Goal: Information Seeking & Learning: Learn about a topic

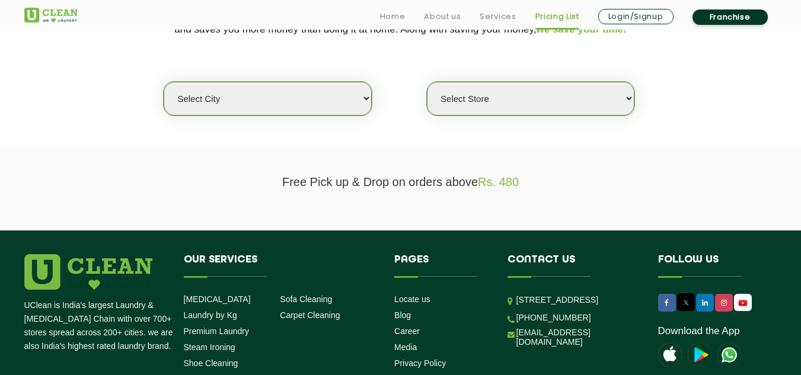
scroll to position [296, 0]
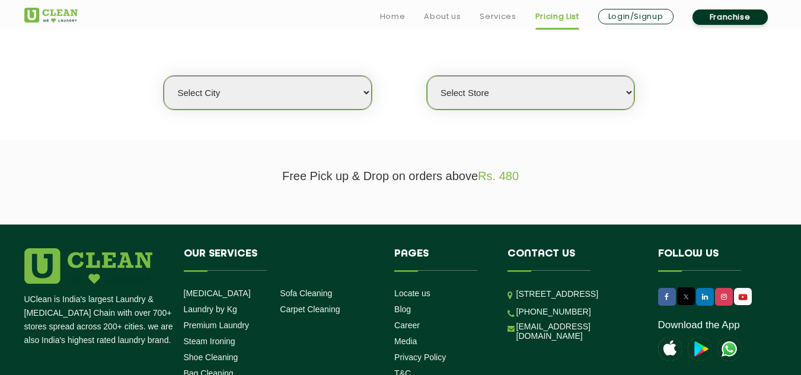
click at [332, 93] on select "Select city [GEOGRAPHIC_DATA] [GEOGRAPHIC_DATA] [GEOGRAPHIC_DATA] [GEOGRAPHIC_D…" at bounding box center [267, 93] width 207 height 34
select select "11"
click at [164, 76] on select "Select city [GEOGRAPHIC_DATA] [GEOGRAPHIC_DATA] [GEOGRAPHIC_DATA] [GEOGRAPHIC_D…" at bounding box center [267, 93] width 207 height 34
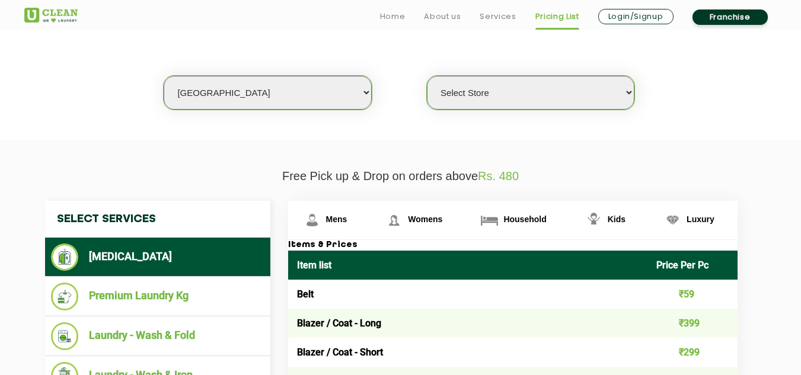
click at [542, 100] on select "Select Store [GEOGRAPHIC_DATA][PERSON_NAME] UClean Navalur UClean Chitlapakkam …" at bounding box center [530, 93] width 207 height 34
select select "310"
click at [427, 76] on select "Select Store [GEOGRAPHIC_DATA][PERSON_NAME] UClean Navalur UClean Chitlapakkam …" at bounding box center [530, 93] width 207 height 34
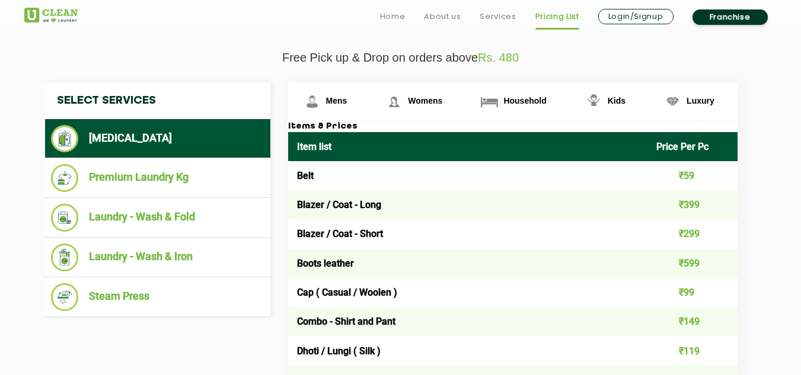
scroll to position [474, 0]
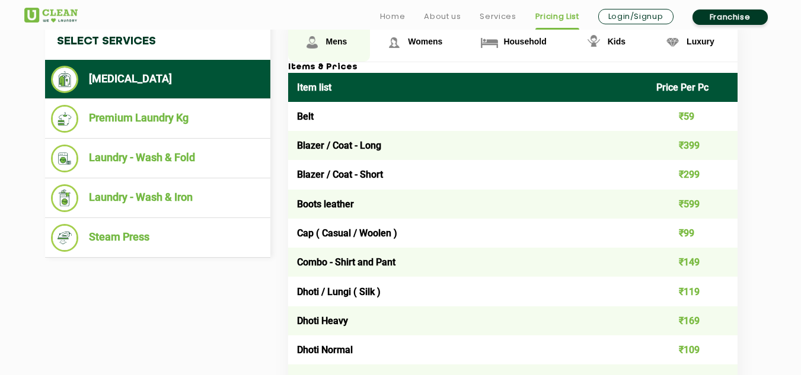
click at [316, 37] on img at bounding box center [312, 42] width 21 height 21
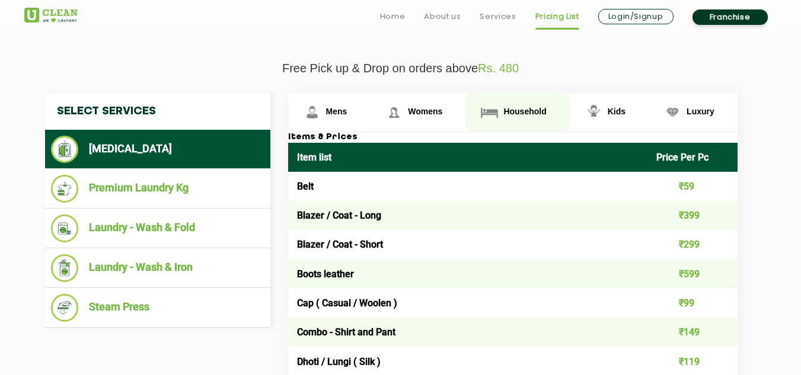
scroll to position [415, 0]
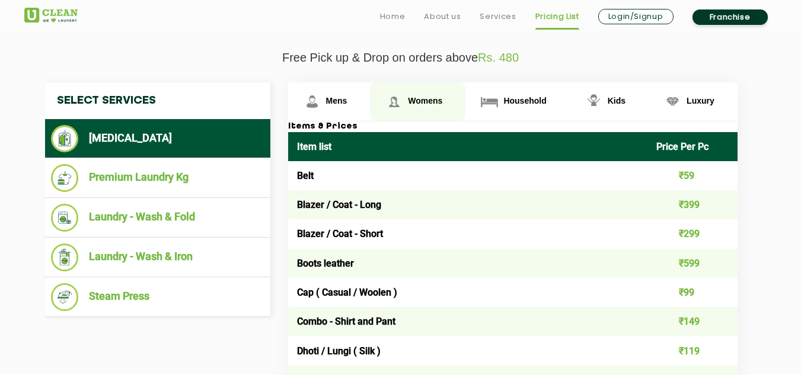
click at [347, 96] on span "Womens" at bounding box center [336, 100] width 21 height 9
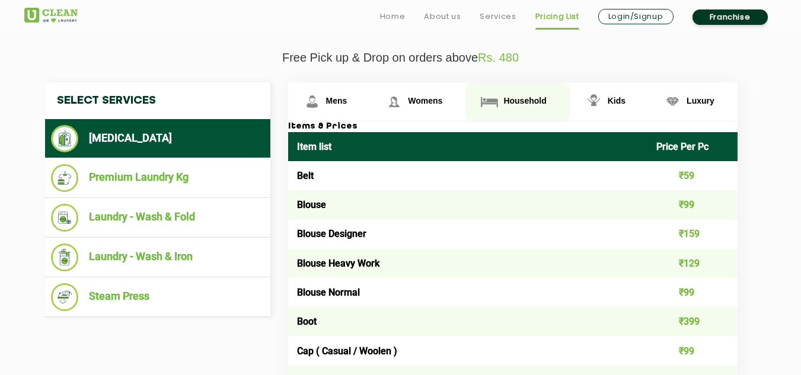
click at [347, 100] on span "Household" at bounding box center [336, 100] width 21 height 9
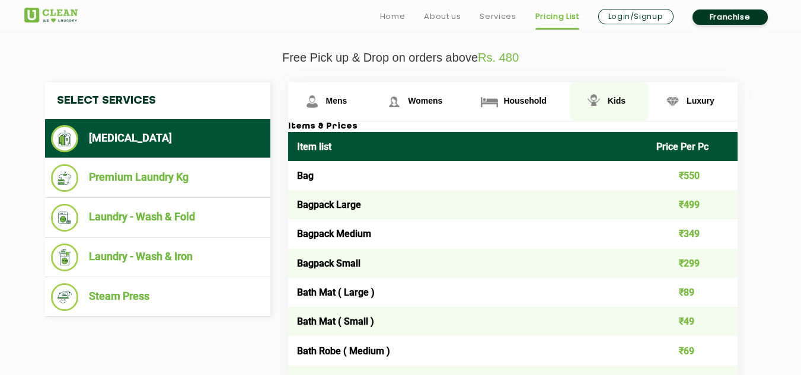
click at [347, 99] on span "Kids" at bounding box center [336, 100] width 21 height 9
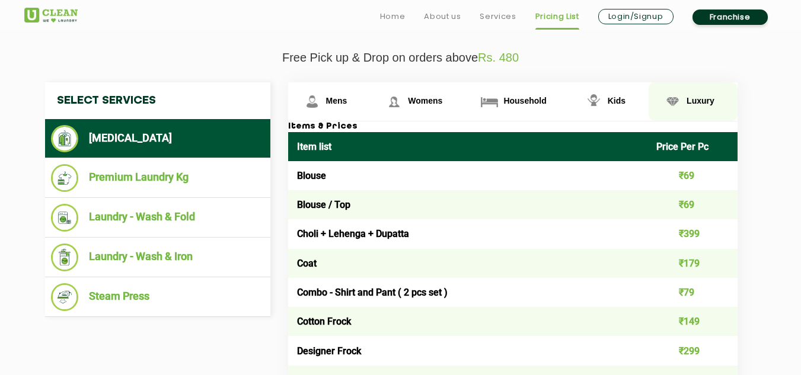
click at [347, 102] on span "Luxury" at bounding box center [336, 100] width 21 height 9
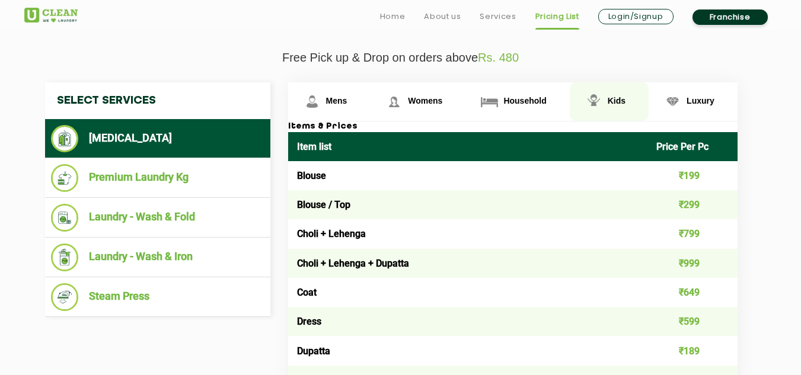
click at [347, 103] on span "Kids" at bounding box center [336, 100] width 21 height 9
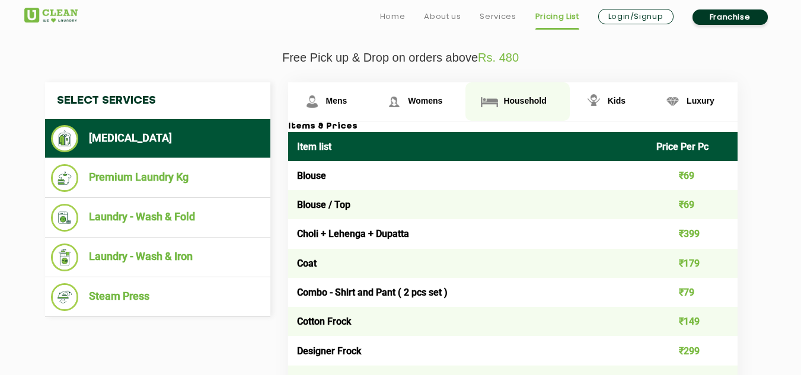
click at [347, 97] on span "Household" at bounding box center [336, 100] width 21 height 9
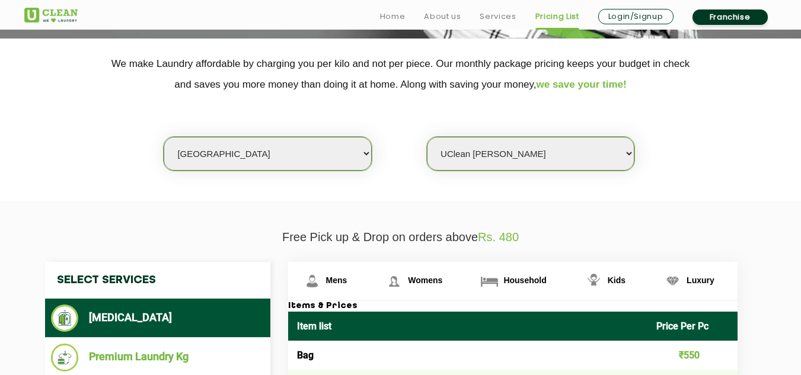
scroll to position [296, 0]
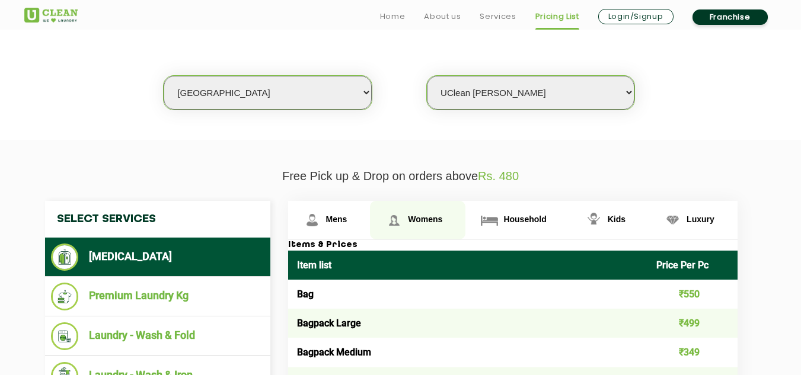
click at [322, 218] on img at bounding box center [312, 220] width 21 height 21
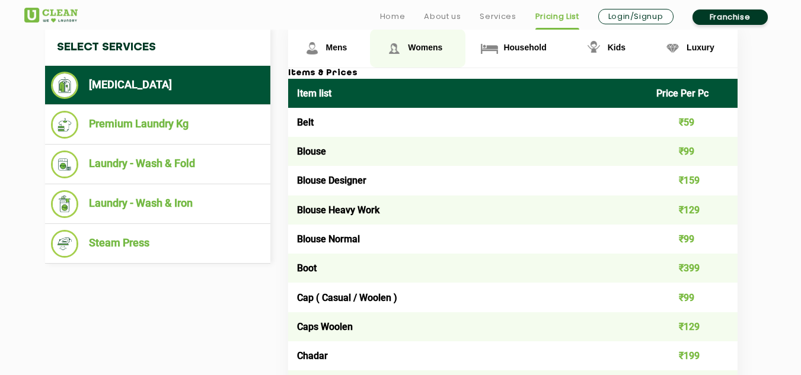
scroll to position [474, 0]
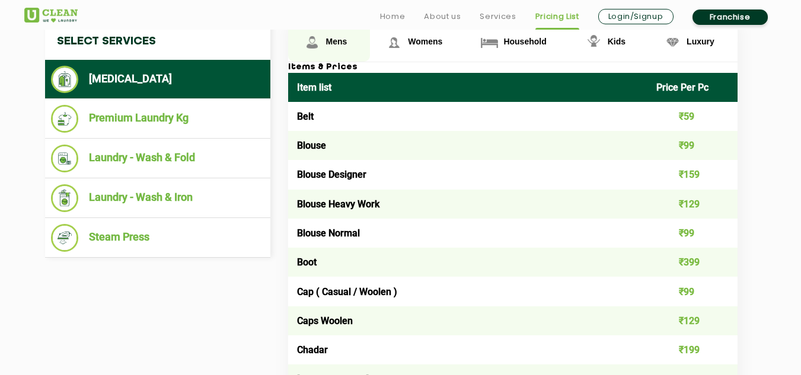
click at [322, 40] on link "Mens" at bounding box center [329, 42] width 82 height 39
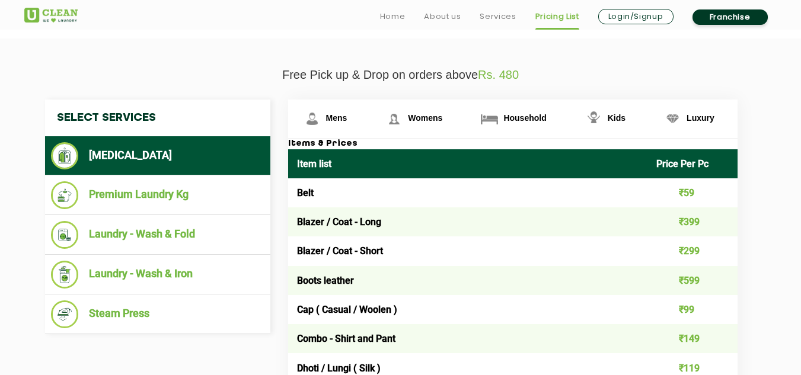
scroll to position [415, 0]
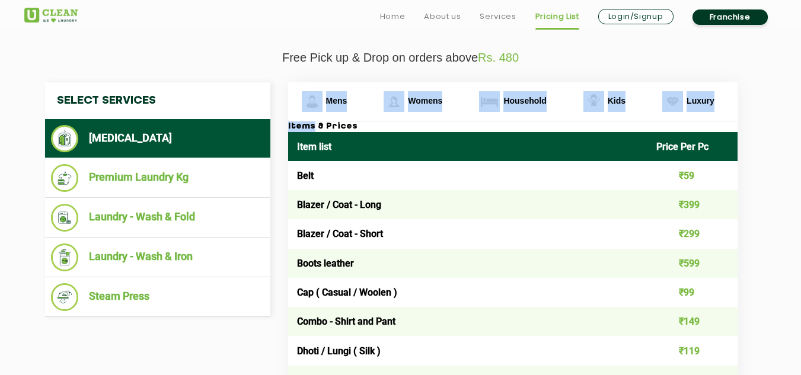
drag, startPoint x: 286, startPoint y: 130, endPoint x: 308, endPoint y: 130, distance: 21.3
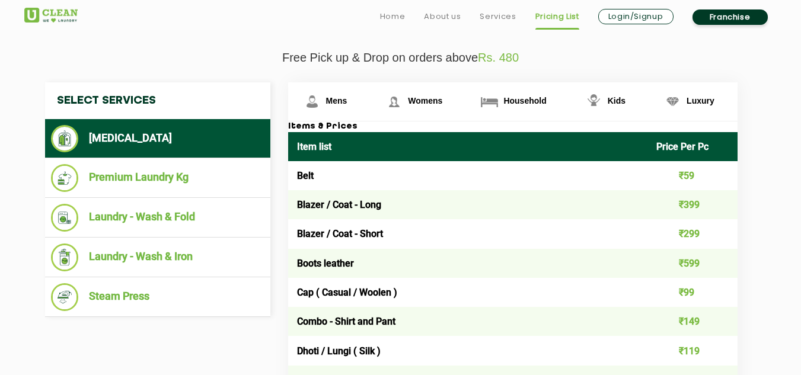
click at [346, 127] on h3 "Items & Prices" at bounding box center [512, 127] width 449 height 11
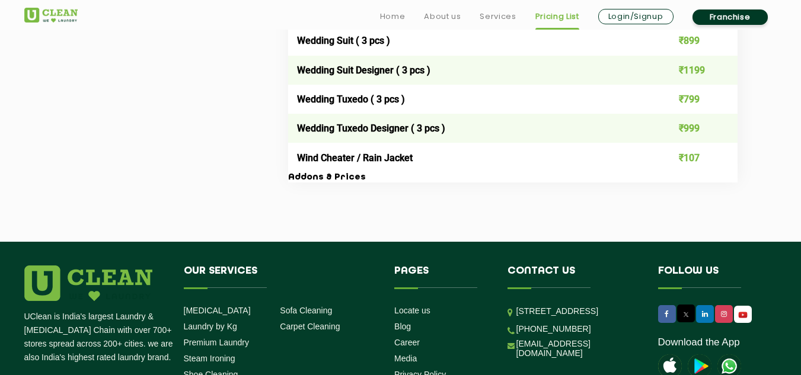
scroll to position [2489, 0]
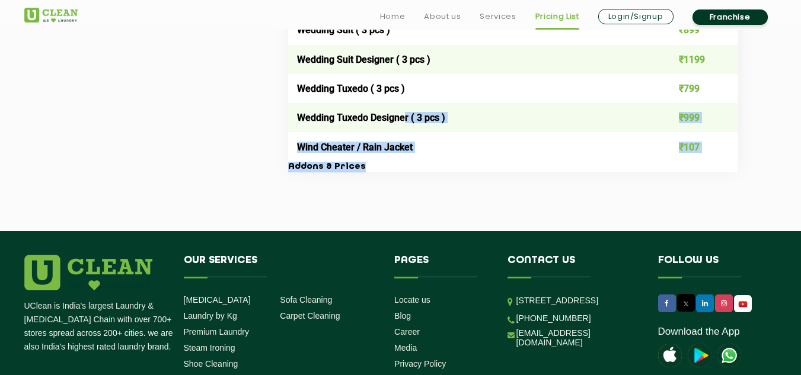
drag, startPoint x: 733, startPoint y: 165, endPoint x: 402, endPoint y: 123, distance: 332.9
click at [515, 171] on h3 "Addons & Prices" at bounding box center [512, 167] width 449 height 11
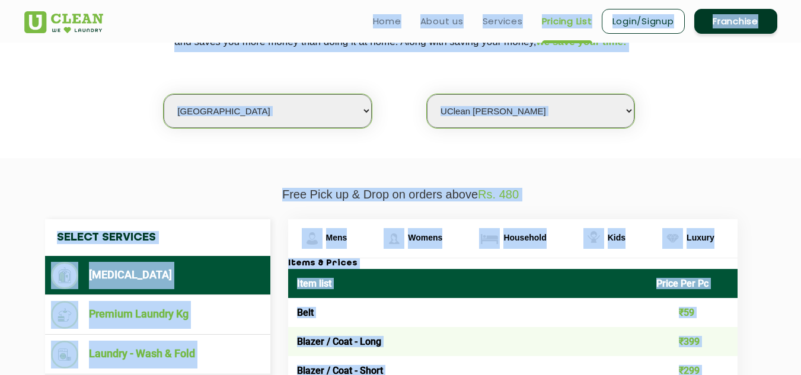
scroll to position [275, 0]
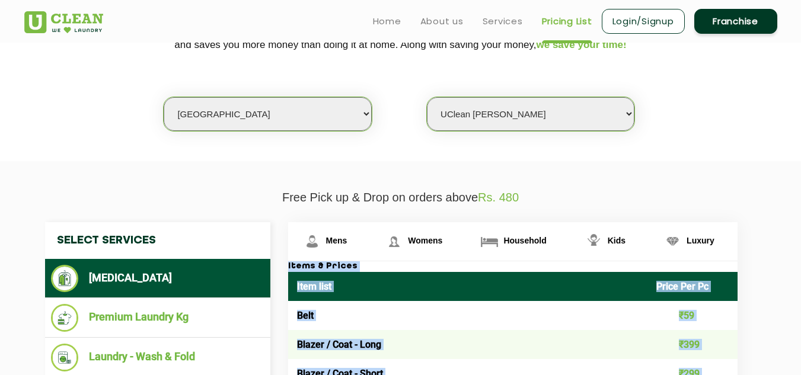
drag, startPoint x: 708, startPoint y: 146, endPoint x: 288, endPoint y: 269, distance: 437.9
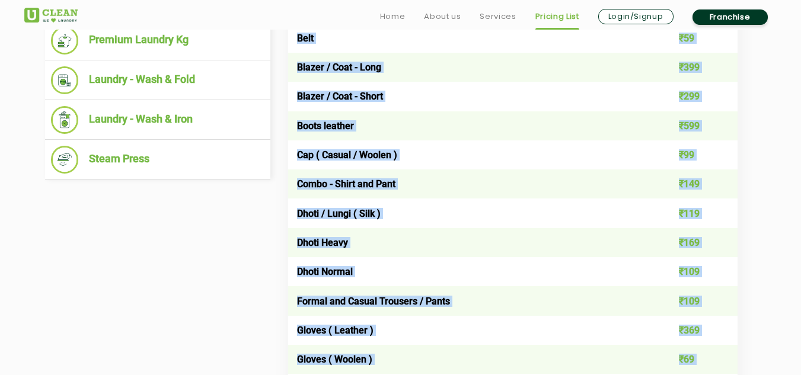
scroll to position [571, 0]
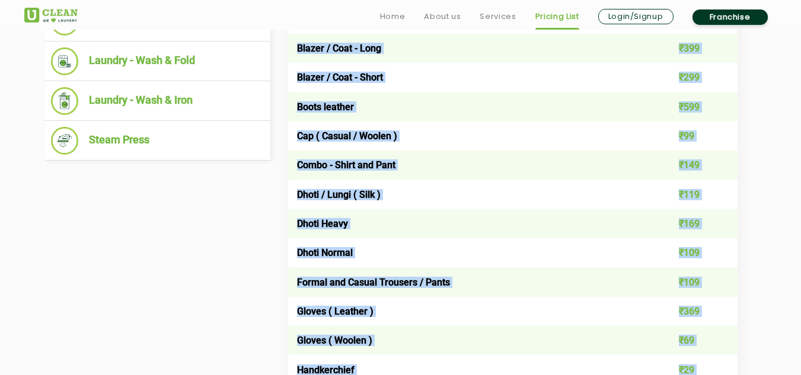
copy div "Items & Prices Item list Price Per Pc Belt ₹59 Blazer / Coat - Long ₹399 Blazer…"
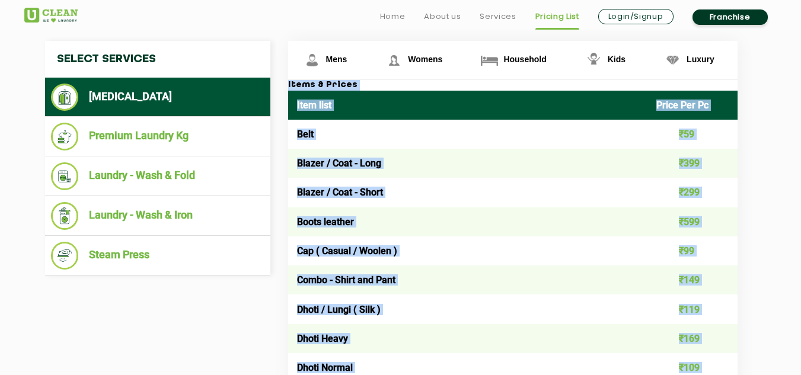
scroll to position [334, 0]
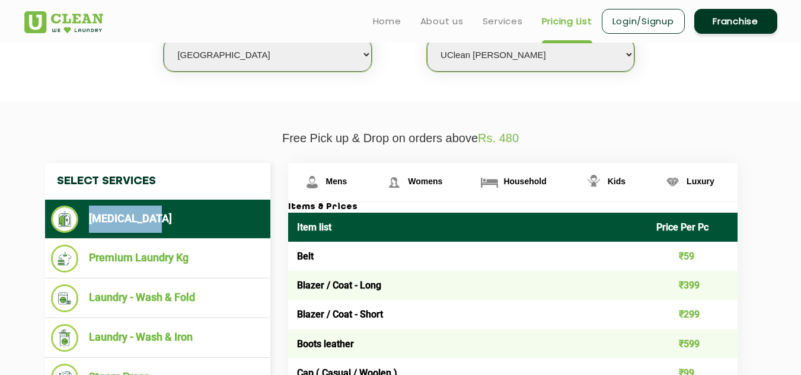
drag, startPoint x: 88, startPoint y: 219, endPoint x: 148, endPoint y: 219, distance: 59.9
click at [148, 219] on li "[MEDICAL_DATA]" at bounding box center [157, 219] width 213 height 27
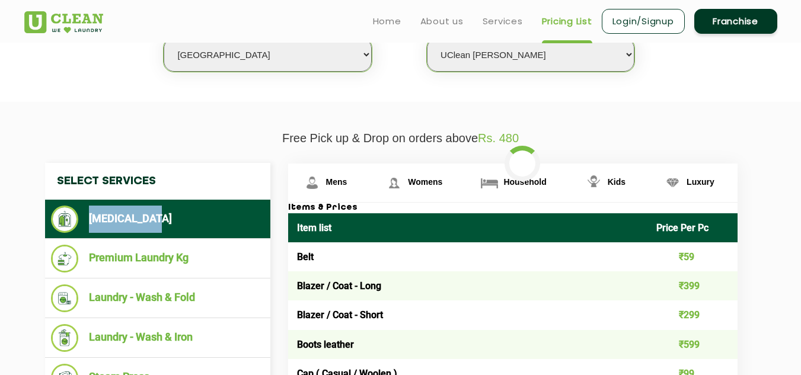
copy li "[MEDICAL_DATA]"
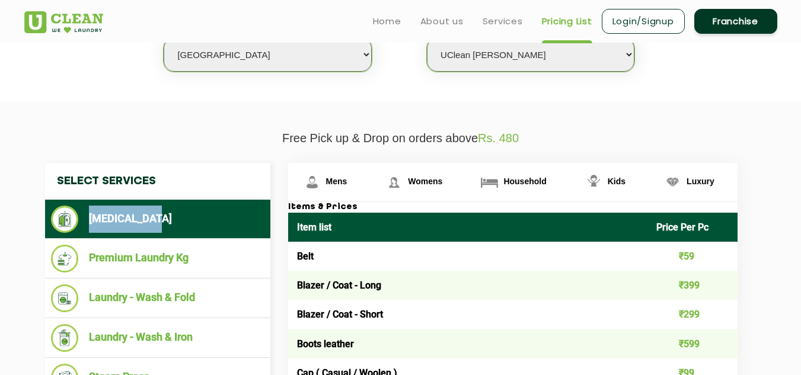
copy li "[MEDICAL_DATA]"
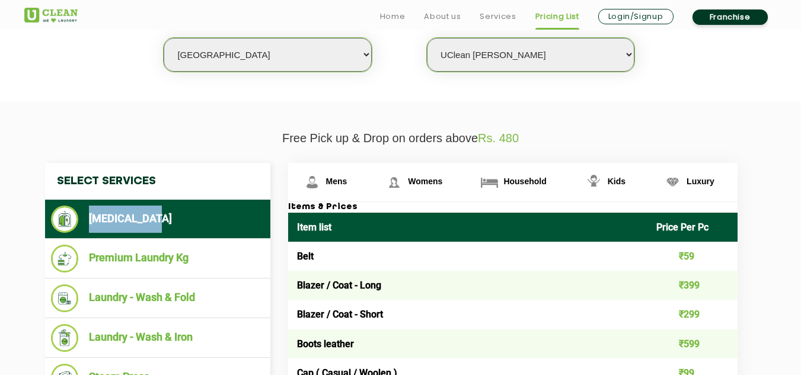
scroll to position [394, 0]
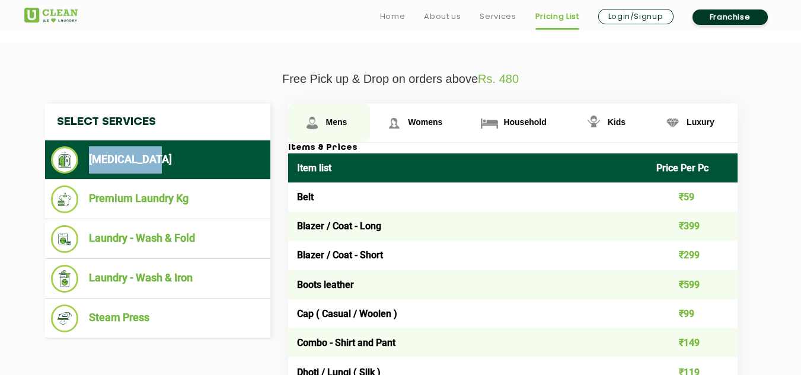
click at [326, 126] on span "Mens" at bounding box center [336, 121] width 21 height 9
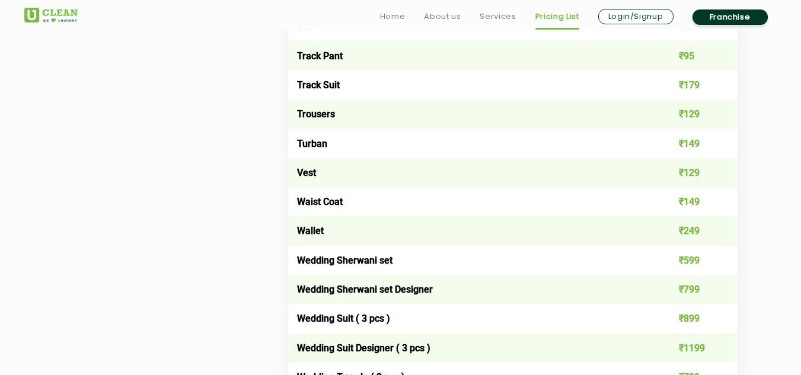
scroll to position [2629, 0]
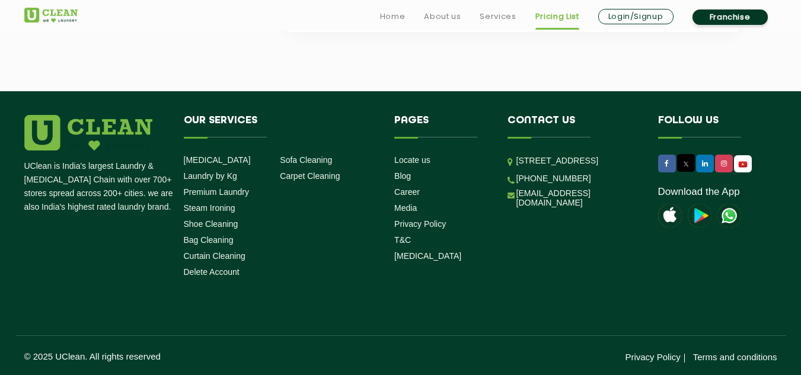
drag, startPoint x: 286, startPoint y: 90, endPoint x: 458, endPoint y: 65, distance: 174.3
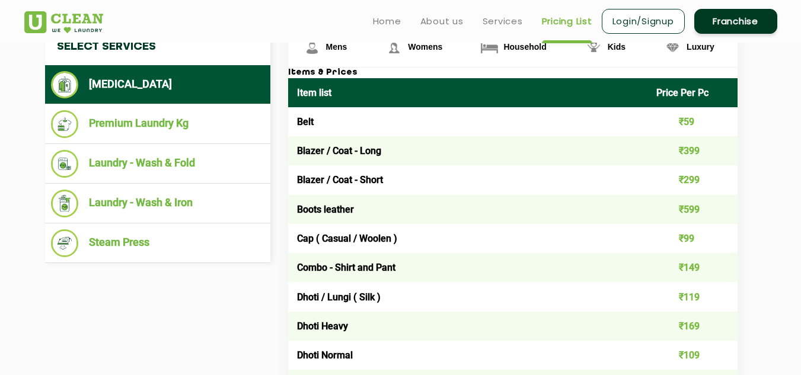
scroll to position [436, 0]
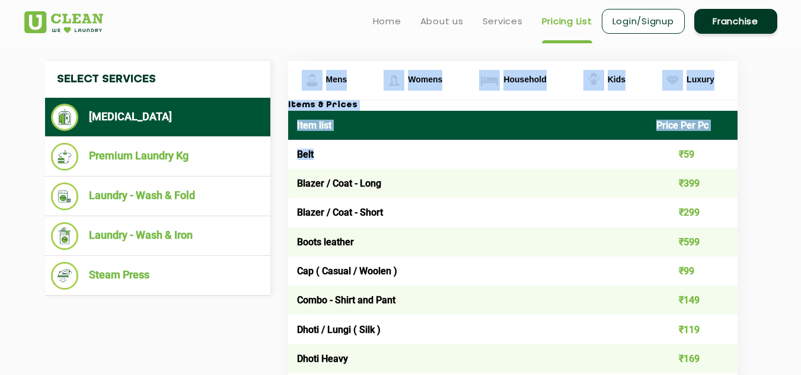
drag, startPoint x: 287, startPoint y: 118, endPoint x: 414, endPoint y: 162, distance: 134.2
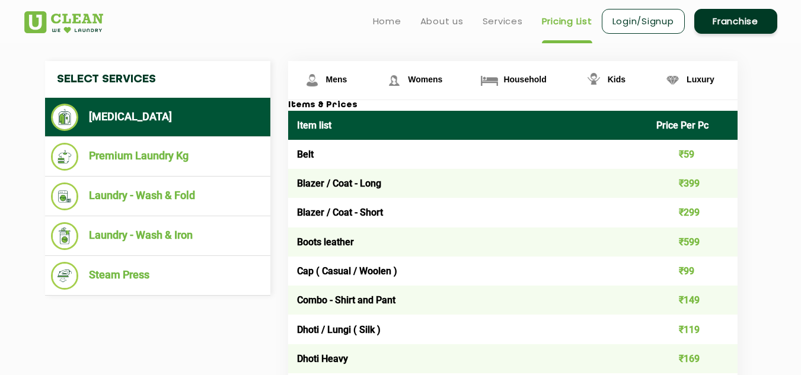
click at [441, 211] on td "Blazer / Coat - Short" at bounding box center [468, 212] width 360 height 29
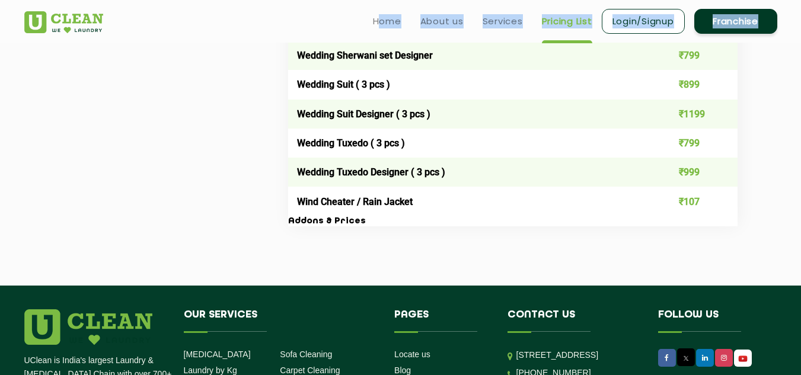
scroll to position [2429, 0]
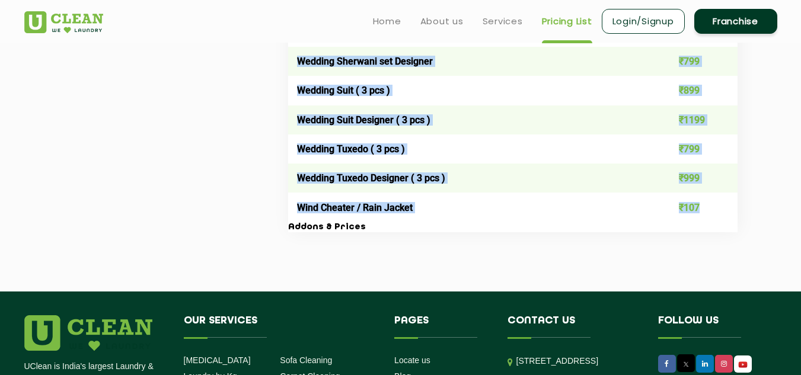
drag, startPoint x: 289, startPoint y: 161, endPoint x: 715, endPoint y: 210, distance: 429.6
copy div "Items & Prices Item list Price Per Pc Belt ₹59 Blazer / Coat - Long ₹399 Blazer…"
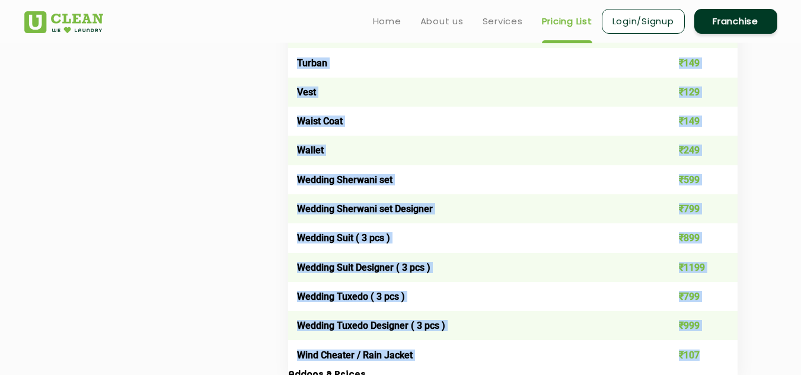
scroll to position [2192, 0]
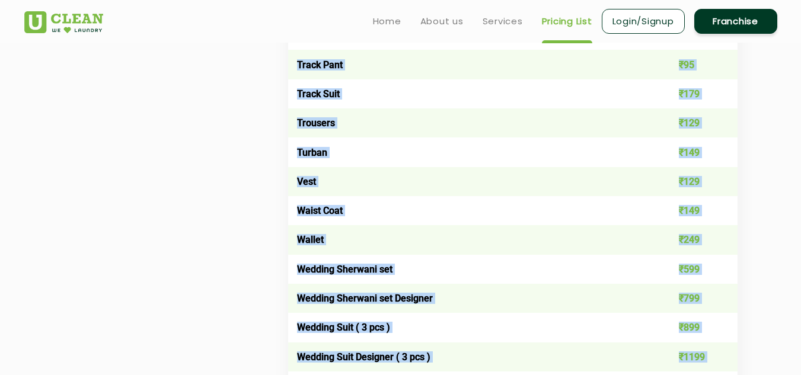
copy div "Items & Prices Item list Price Per Pc Belt ₹59 Blazer / Coat - Long ₹399 Blazer…"
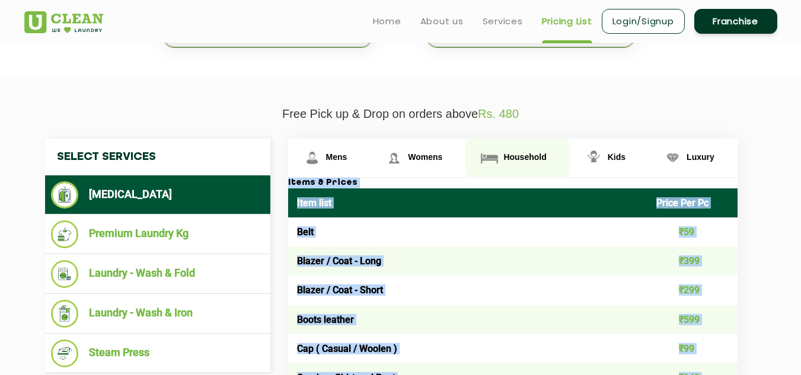
scroll to position [295, 0]
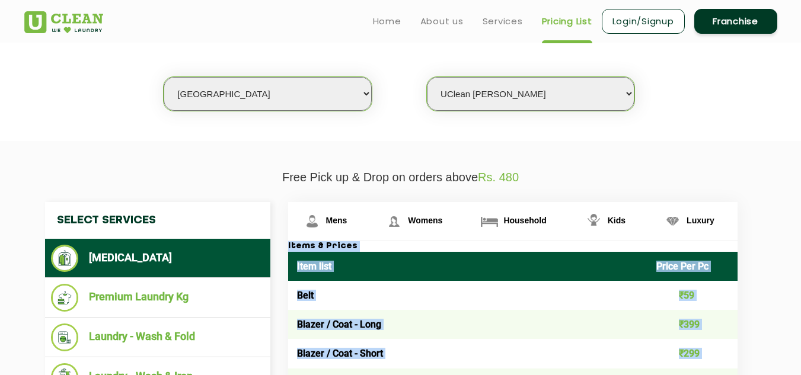
click at [399, 319] on td "Blazer / Coat - Long" at bounding box center [468, 324] width 360 height 29
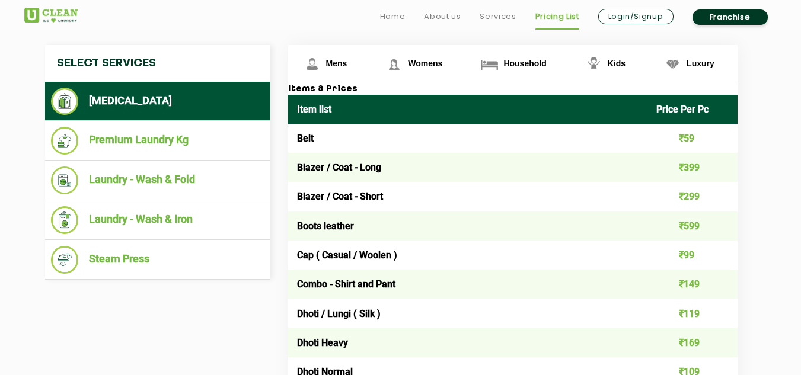
scroll to position [473, 0]
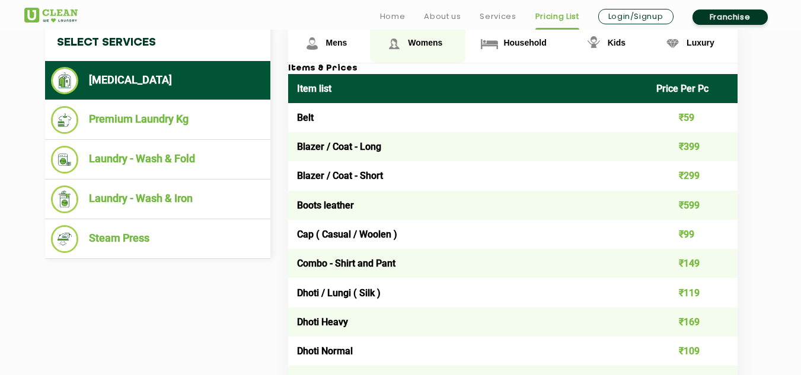
click at [347, 46] on span "Womens" at bounding box center [336, 42] width 21 height 9
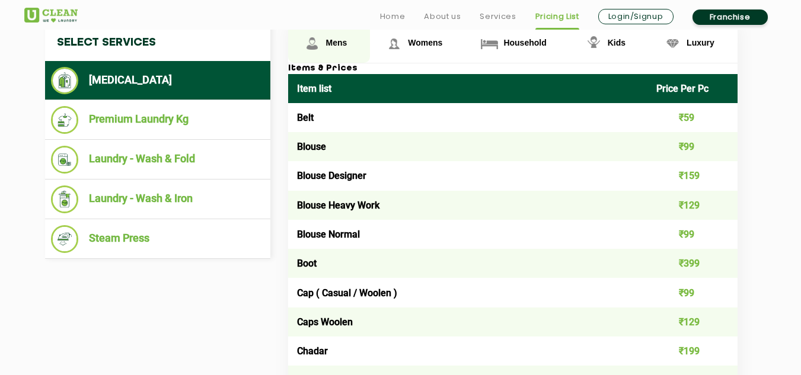
click at [342, 39] on span "Mens" at bounding box center [336, 42] width 21 height 9
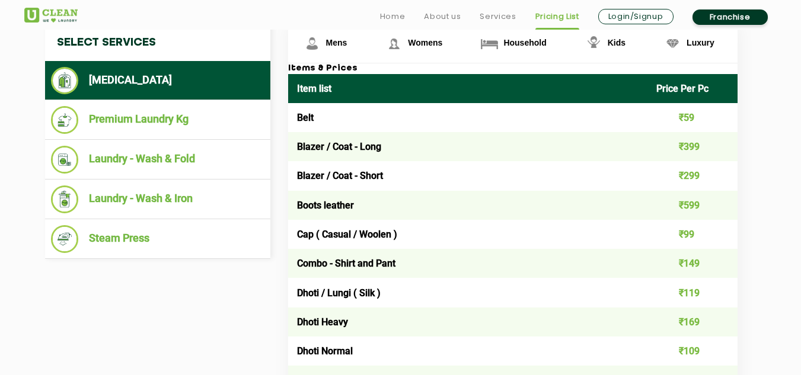
click at [394, 106] on td "Belt" at bounding box center [468, 117] width 360 height 29
click at [387, 124] on td "Belt" at bounding box center [468, 117] width 360 height 29
click at [588, 117] on td "Belt" at bounding box center [468, 117] width 360 height 29
click at [445, 133] on td "Blazer / Coat - Long" at bounding box center [468, 146] width 360 height 29
click at [357, 181] on td "Blazer / Coat - Short" at bounding box center [468, 175] width 360 height 29
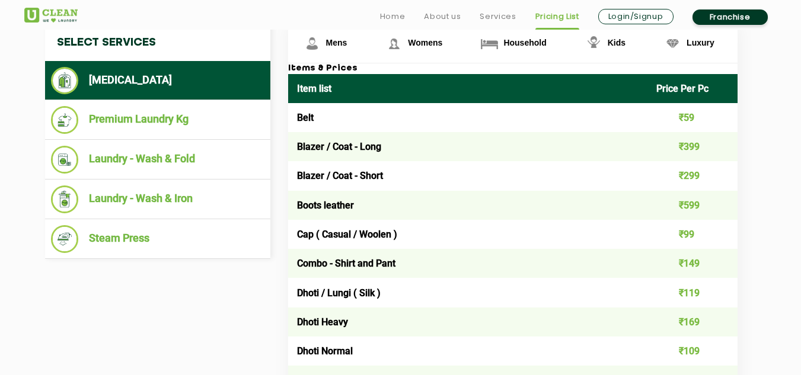
click at [372, 166] on td "Blazer / Coat - Short" at bounding box center [468, 175] width 360 height 29
click at [392, 135] on td "Blazer / Coat - Long" at bounding box center [468, 146] width 360 height 29
click at [382, 121] on td "Belt" at bounding box center [468, 117] width 360 height 29
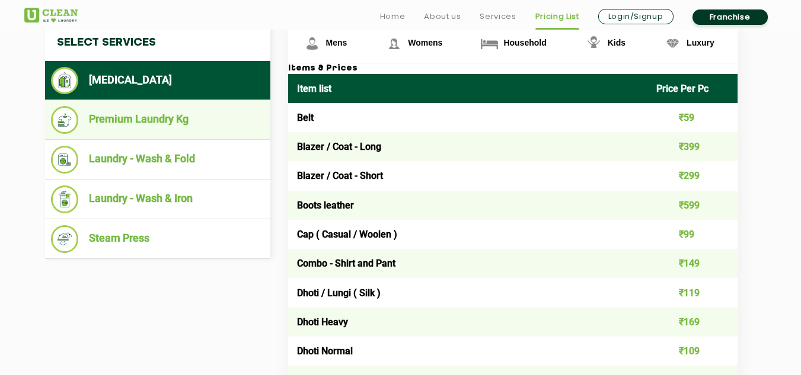
click at [178, 123] on li "Premium Laundry Kg" at bounding box center [157, 120] width 213 height 28
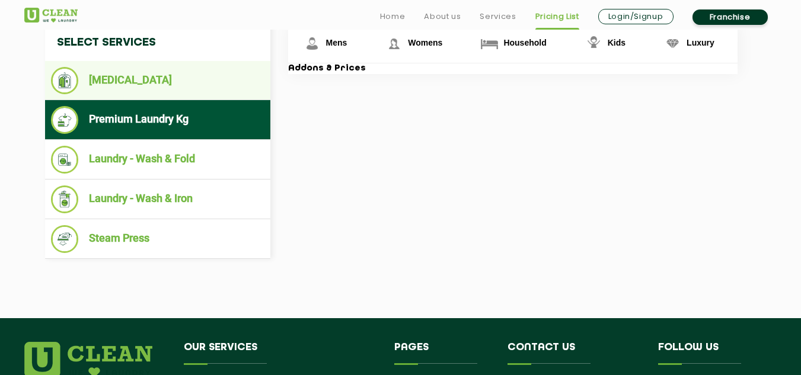
click at [143, 75] on li "[MEDICAL_DATA]" at bounding box center [157, 80] width 213 height 27
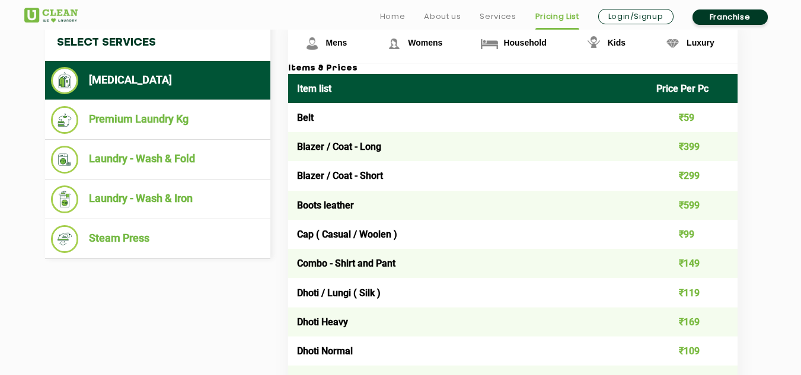
click at [363, 149] on td "Blazer / Coat - Long" at bounding box center [468, 146] width 360 height 29
click at [351, 123] on td "Belt" at bounding box center [468, 117] width 360 height 29
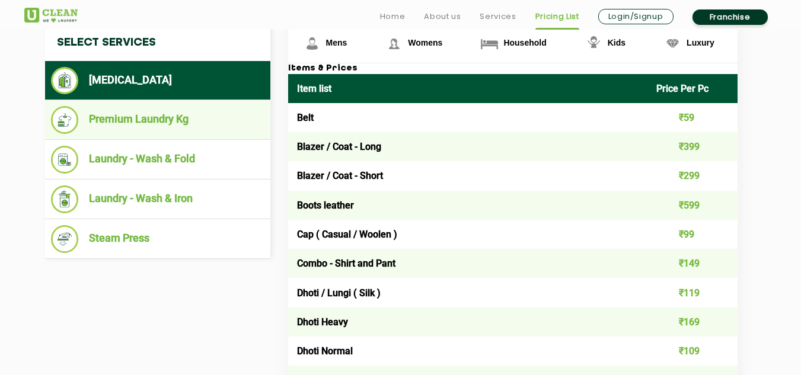
click at [166, 126] on li "Premium Laundry Kg" at bounding box center [157, 120] width 213 height 28
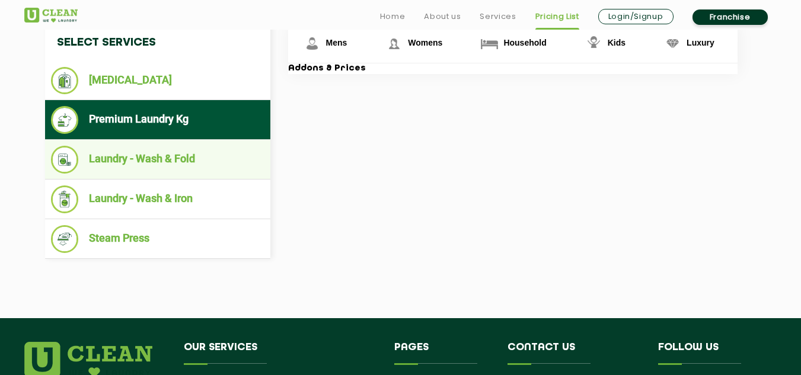
click at [178, 163] on li "Laundry - Wash & Fold" at bounding box center [157, 160] width 213 height 28
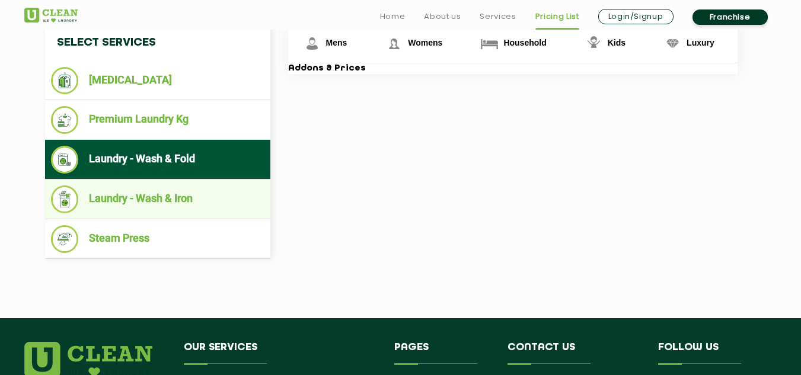
click at [156, 207] on li "Laundry - Wash & Iron" at bounding box center [157, 200] width 213 height 28
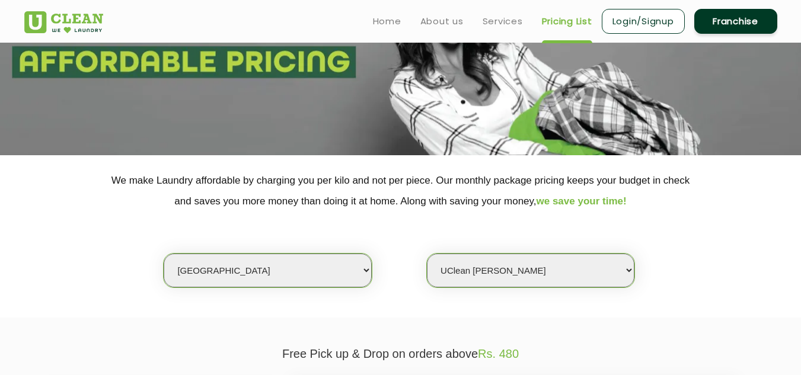
scroll to position [0, 0]
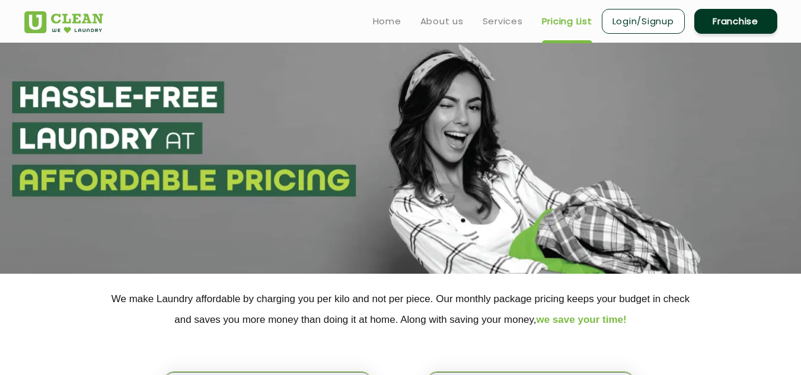
click at [575, 14] on link "Pricing List" at bounding box center [567, 21] width 50 height 14
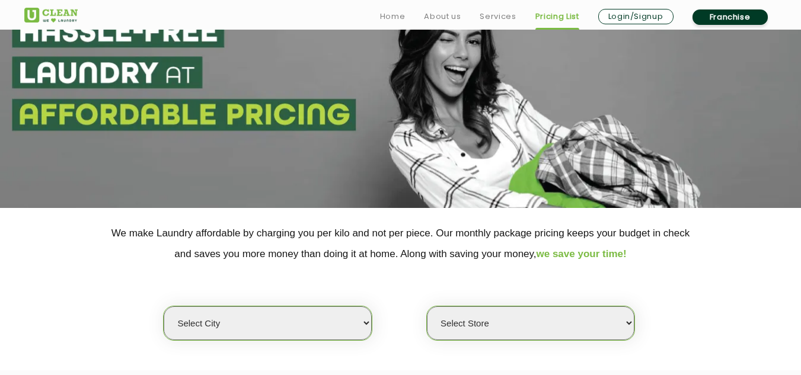
scroll to position [178, 0]
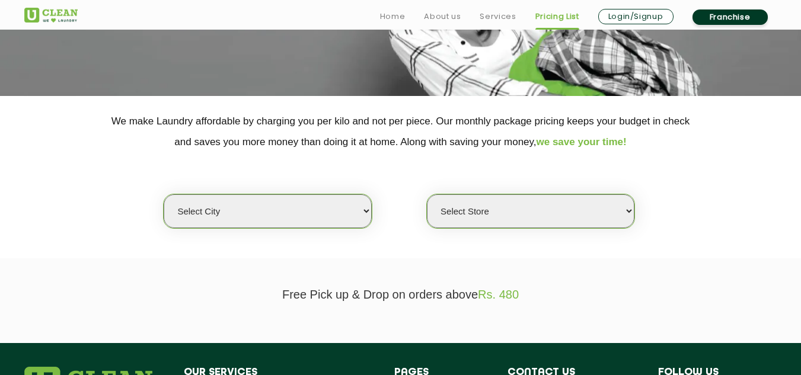
click at [326, 202] on select "Select city [GEOGRAPHIC_DATA] [GEOGRAPHIC_DATA] [GEOGRAPHIC_DATA] [GEOGRAPHIC_D…" at bounding box center [267, 211] width 207 height 34
select select "11"
click at [164, 194] on select "Select city [GEOGRAPHIC_DATA] [GEOGRAPHIC_DATA] [GEOGRAPHIC_DATA] [GEOGRAPHIC_D…" at bounding box center [267, 211] width 207 height 34
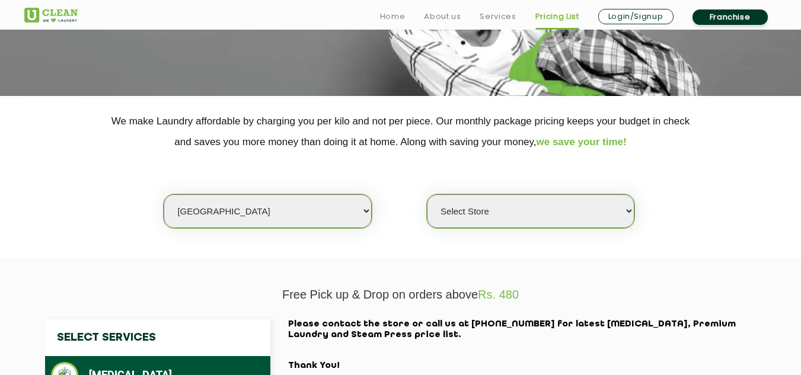
click at [533, 223] on select "Select Store [GEOGRAPHIC_DATA][PERSON_NAME] UClean Navalur UClean Chitlapakkam …" at bounding box center [530, 211] width 207 height 34
select select "310"
click at [427, 194] on select "Select Store [GEOGRAPHIC_DATA][PERSON_NAME] UClean Navalur UClean Chitlapakkam …" at bounding box center [530, 211] width 207 height 34
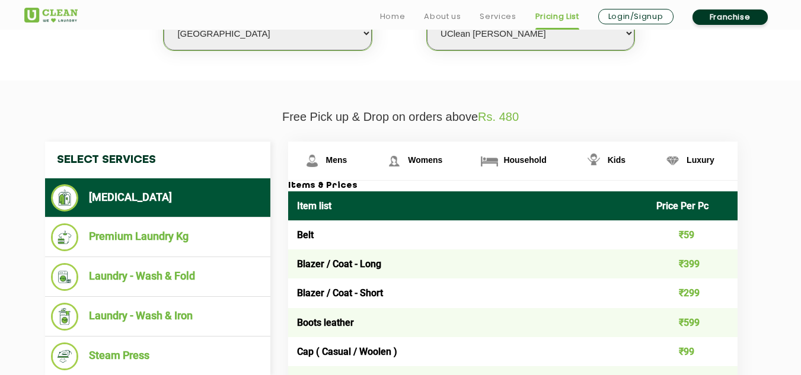
scroll to position [415, 0]
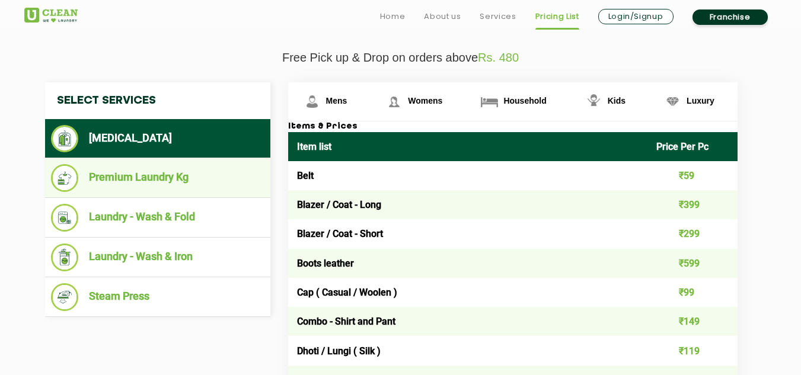
click at [148, 179] on li "Premium Laundry Kg" at bounding box center [157, 178] width 213 height 28
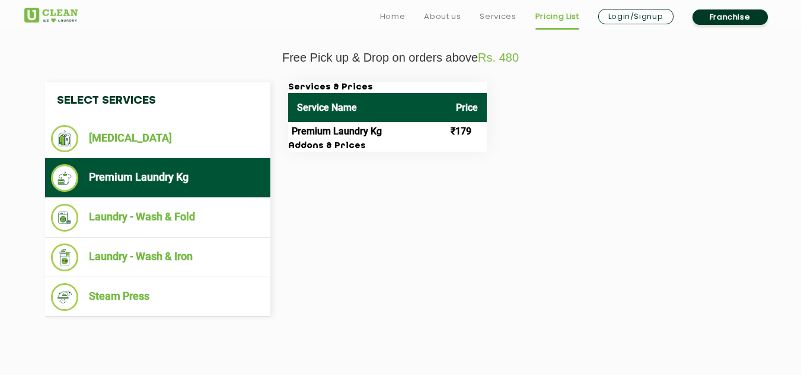
click at [387, 135] on td "Premium Laundry Kg" at bounding box center [367, 131] width 159 height 19
click at [326, 134] on td "Premium Laundry Kg" at bounding box center [367, 131] width 159 height 19
click at [309, 108] on th "Service Name" at bounding box center [367, 107] width 159 height 29
click at [302, 116] on th "Service Name" at bounding box center [367, 107] width 159 height 29
drag, startPoint x: 289, startPoint y: 85, endPoint x: 490, endPoint y: 147, distance: 210.2
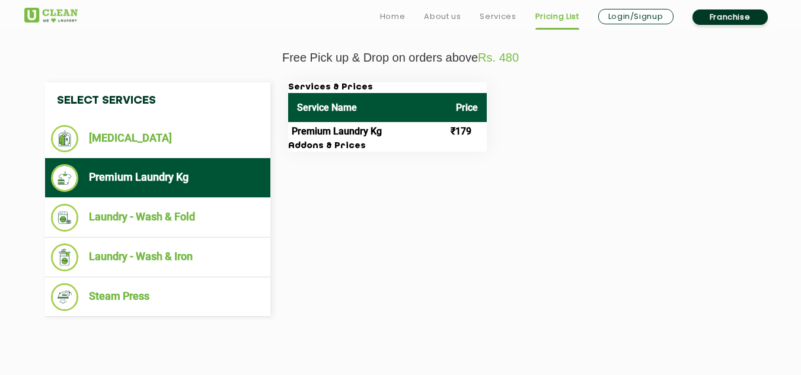
click at [490, 147] on div "Services & Prices Service Name Price Premium Laundry Kg ₹179 Addons & Prices" at bounding box center [522, 116] width 486 height 69
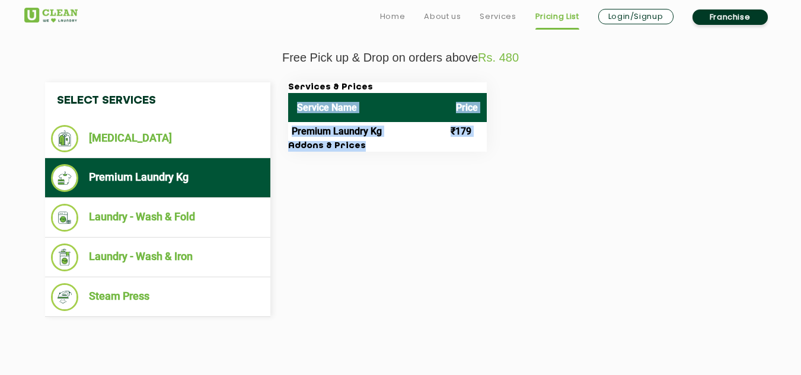
drag, startPoint x: 299, startPoint y: 108, endPoint x: 474, endPoint y: 146, distance: 179.0
click at [474, 146] on div "Services & Prices Service Name Price Premium Laundry Kg ₹179 Addons & Prices" at bounding box center [387, 116] width 199 height 69
copy div "Service Name Price Premium Laundry Kg ₹179 Addons & Prices"
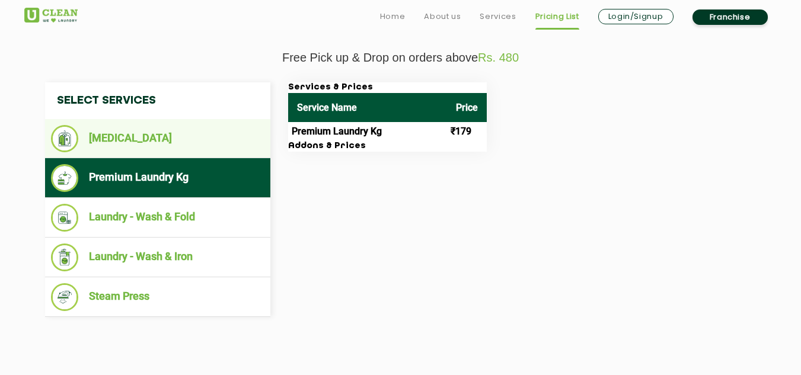
click at [170, 136] on li "[MEDICAL_DATA]" at bounding box center [157, 138] width 213 height 27
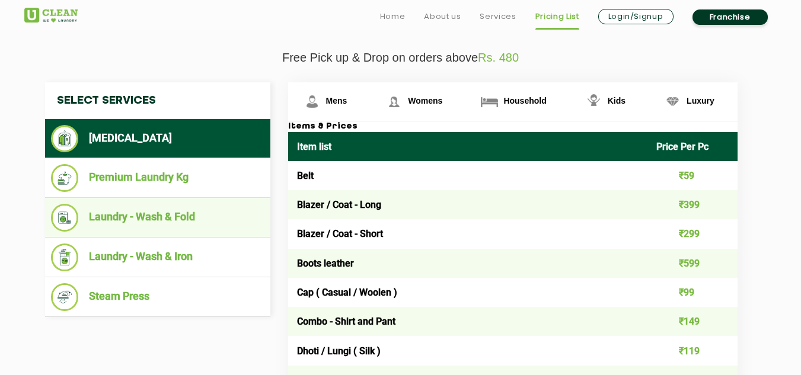
click at [103, 215] on li "Laundry - Wash & Fold" at bounding box center [157, 218] width 213 height 28
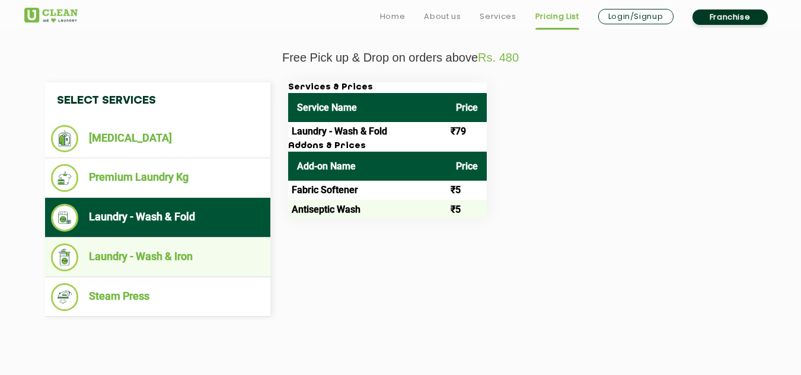
click at [119, 261] on li "Laundry - Wash & Iron" at bounding box center [157, 258] width 213 height 28
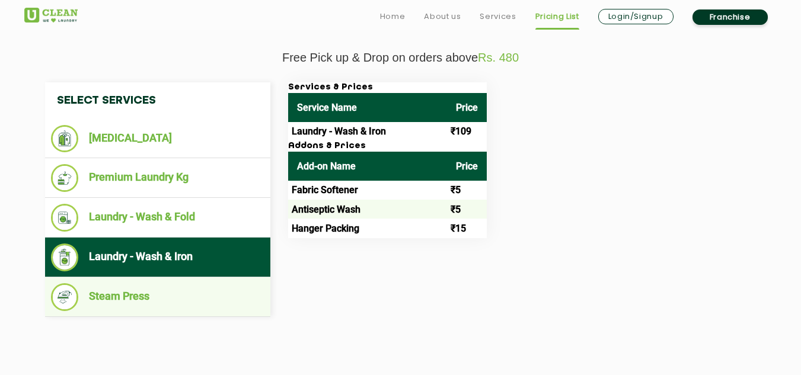
click at [120, 304] on li "Steam Press" at bounding box center [157, 297] width 213 height 28
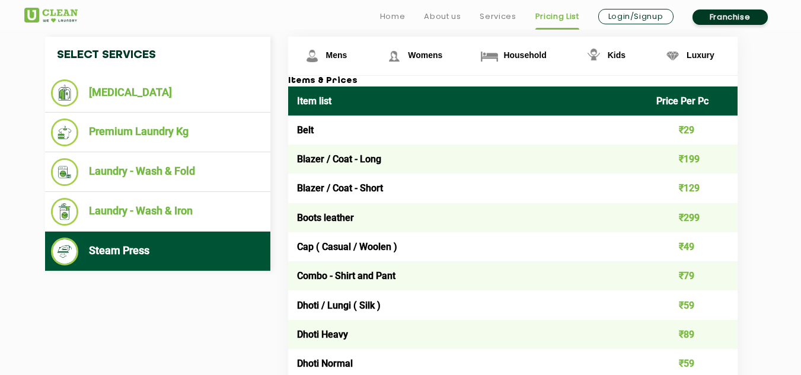
scroll to position [495, 0]
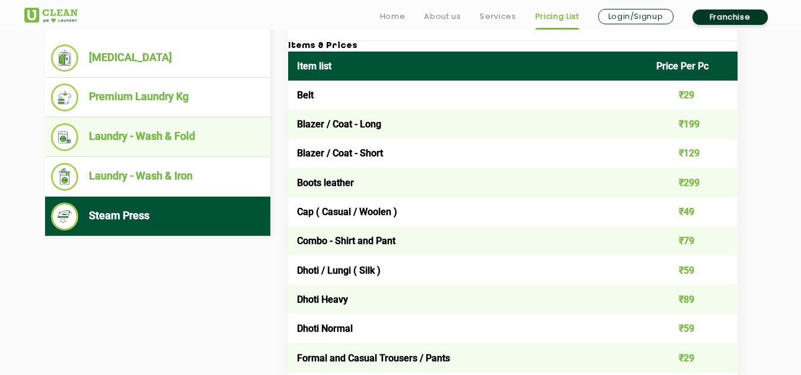
click at [146, 138] on li "Laundry - Wash & Fold" at bounding box center [157, 137] width 213 height 28
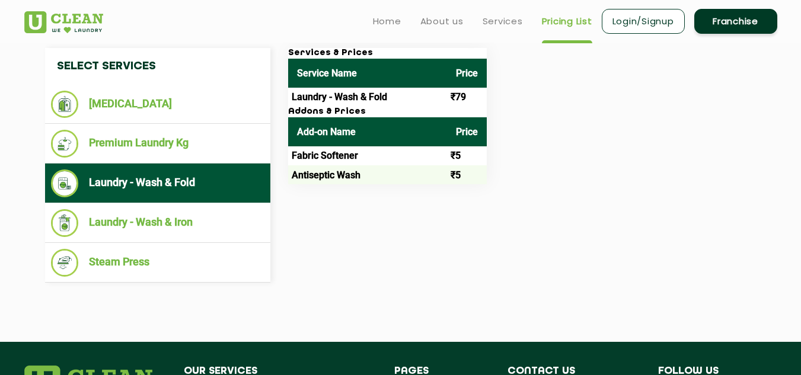
scroll to position [318, 0]
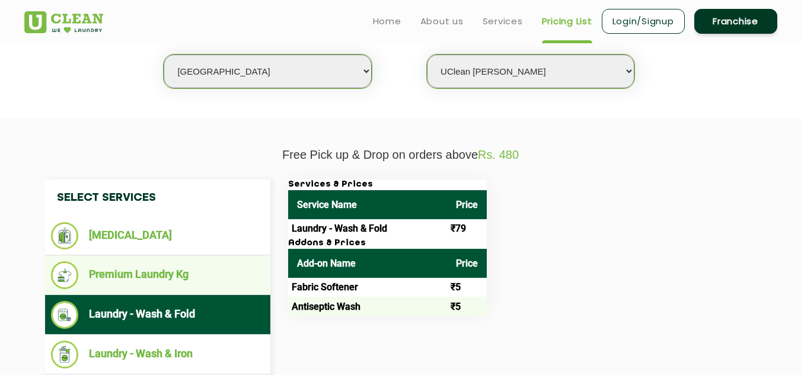
click at [190, 275] on li "Premium Laundry Kg" at bounding box center [157, 275] width 213 height 28
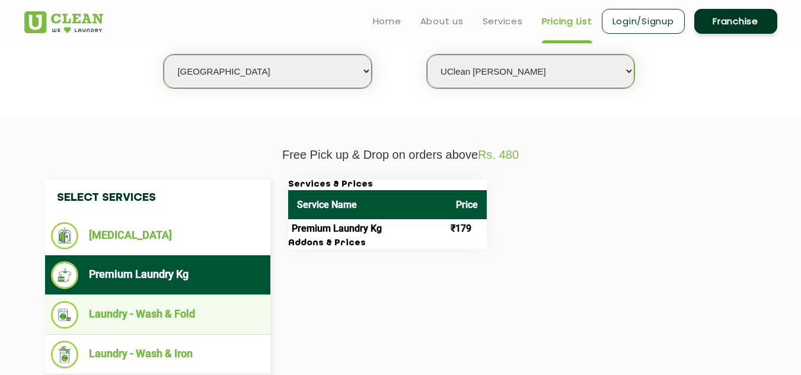
click at [169, 306] on li "Laundry - Wash & Fold" at bounding box center [157, 315] width 213 height 28
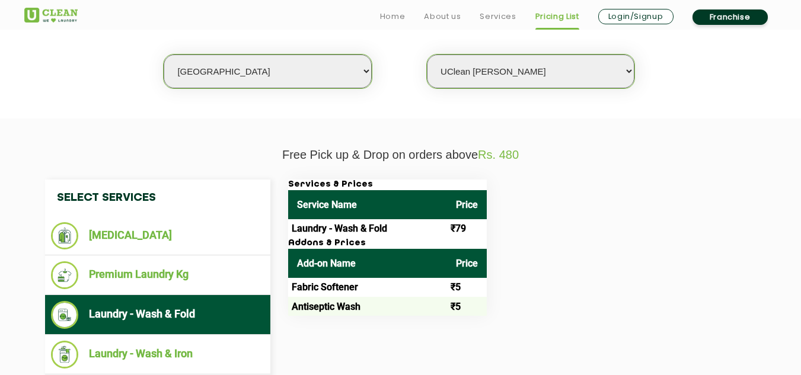
scroll to position [377, 0]
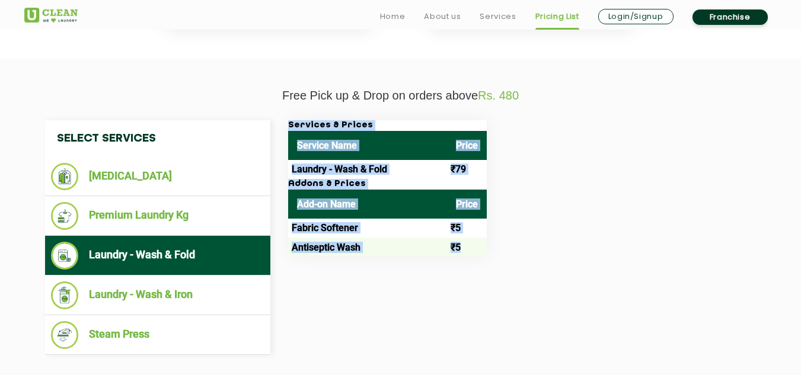
drag, startPoint x: 289, startPoint y: 121, endPoint x: 462, endPoint y: 251, distance: 216.8
click at [462, 251] on div "Services & Prices Service Name Price Laundry - Wash & Fold ₹79 Addons & Prices …" at bounding box center [387, 188] width 199 height 136
copy div "Services & Prices Service Name Price Laundry - Wash & Fold ₹79 Addons & Prices …"
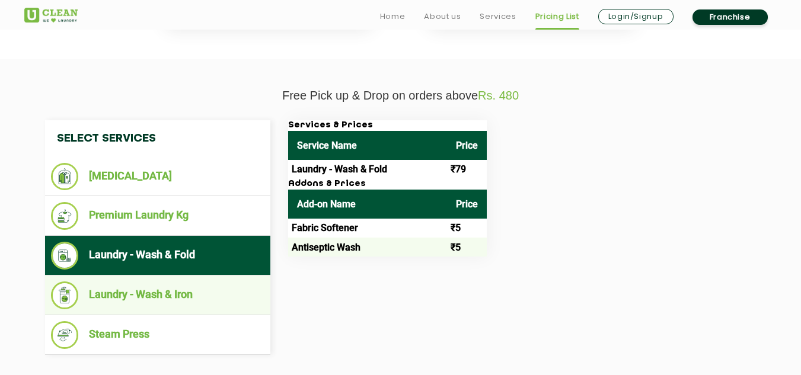
click at [152, 287] on li "Laundry - Wash & Iron" at bounding box center [157, 296] width 213 height 28
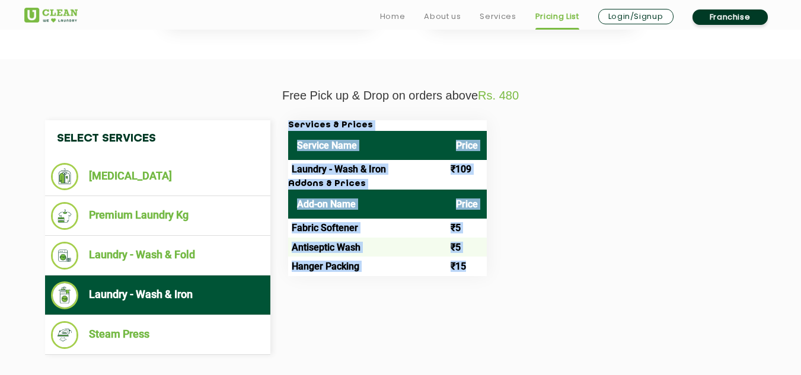
drag, startPoint x: 287, startPoint y: 124, endPoint x: 471, endPoint y: 268, distance: 233.4
click at [471, 268] on div "Services & Prices Service Name Price Laundry - Wash & Iron ₹109 Addons & Prices…" at bounding box center [387, 198] width 199 height 156
copy div "Services & Prices Service Name Price Laundry - Wash & Iron ₹109 Addons & Prices…"
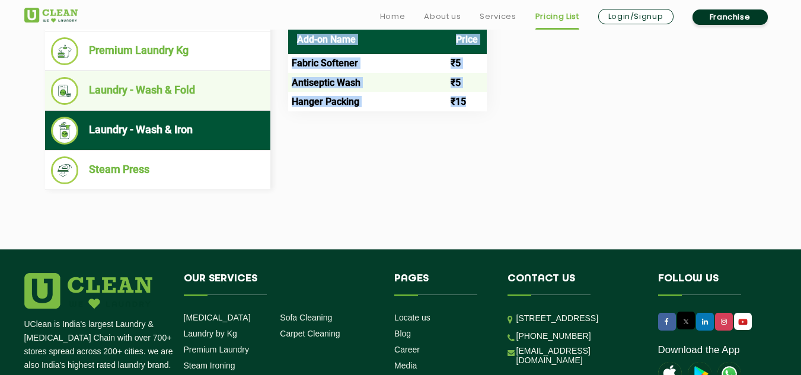
scroll to position [555, 0]
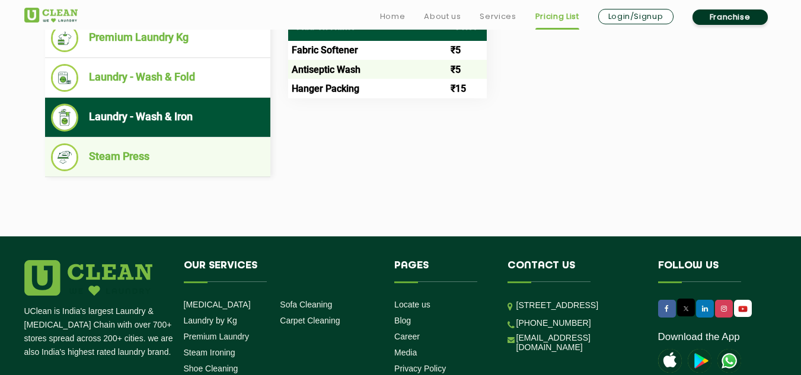
click at [120, 151] on li "Steam Press" at bounding box center [157, 157] width 213 height 28
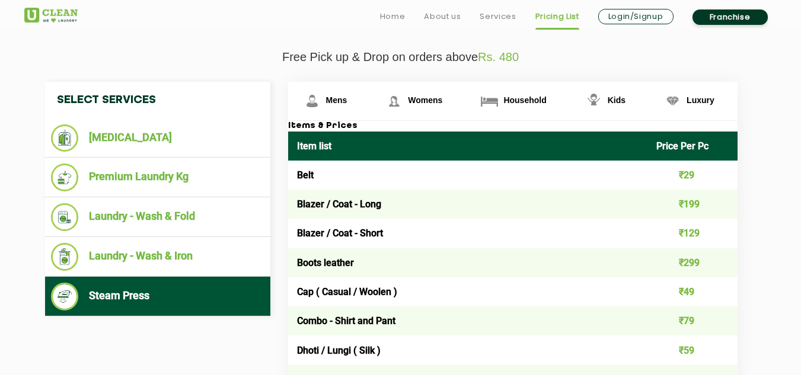
scroll to position [436, 0]
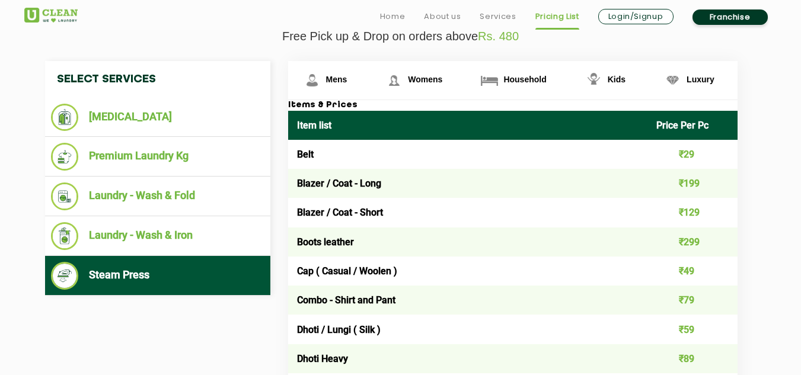
click at [320, 164] on td "Belt" at bounding box center [468, 154] width 360 height 29
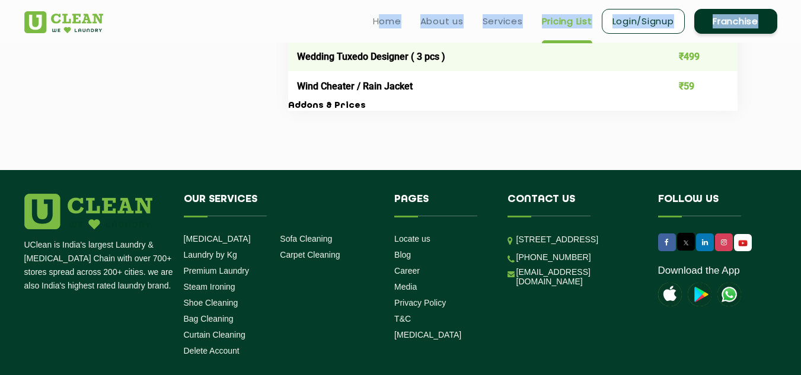
scroll to position [2504, 0]
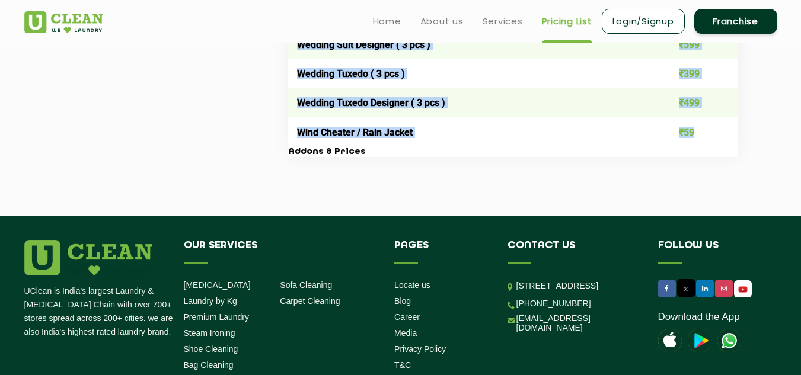
drag, startPoint x: 293, startPoint y: 154, endPoint x: 692, endPoint y: 139, distance: 399.8
copy tbody "Lore ₹74 Ipsumd / Sita - Cons ₹540 Adipis / Elit - Seddo ₹557 Eiusm tempori ₹54…"
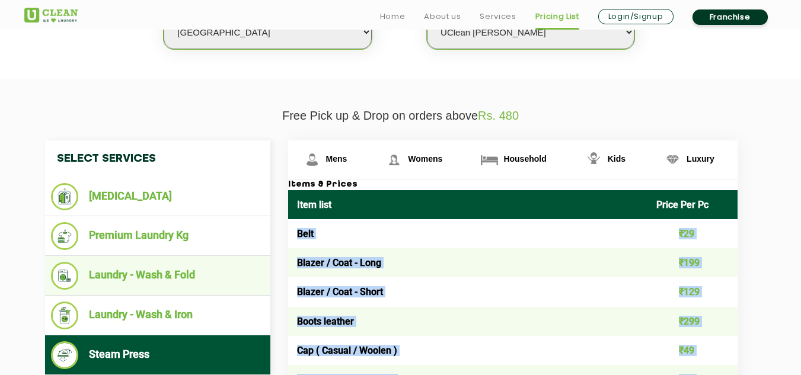
scroll to position [489, 0]
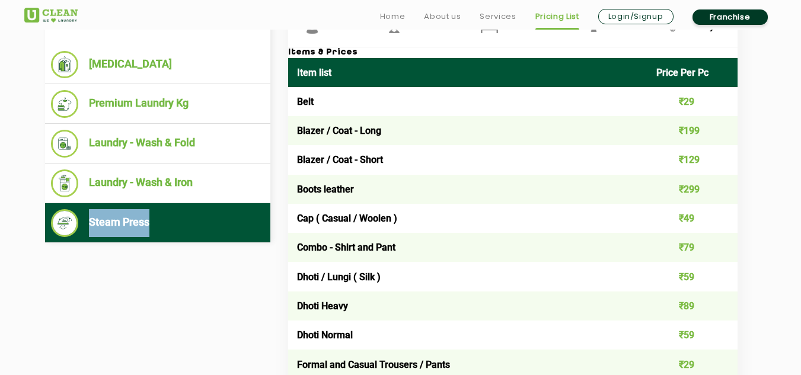
drag, startPoint x: 161, startPoint y: 226, endPoint x: 88, endPoint y: 222, distance: 72.4
click at [88, 222] on li "Steam Press" at bounding box center [157, 223] width 213 height 28
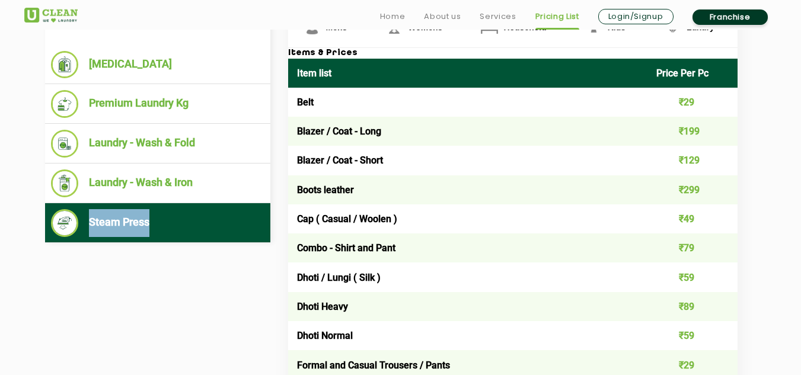
copy li "Steam Press"
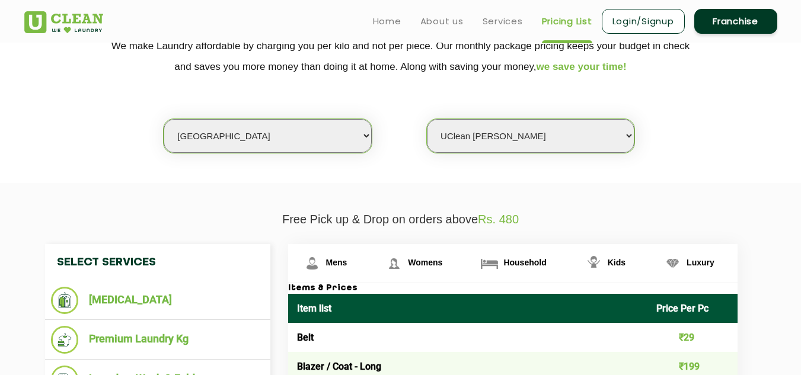
scroll to position [252, 0]
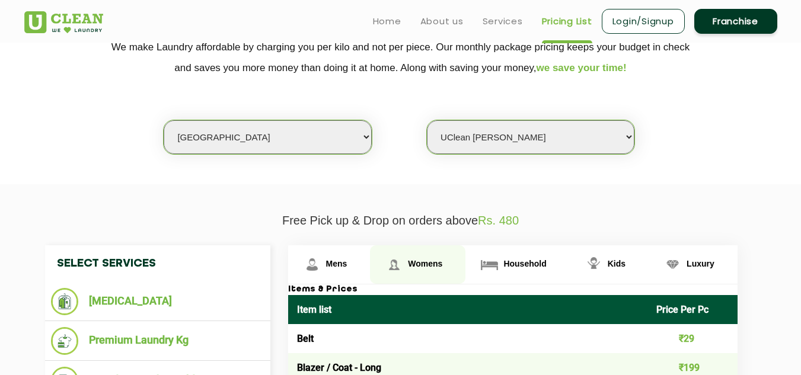
click at [347, 263] on span "Womens" at bounding box center [336, 263] width 21 height 9
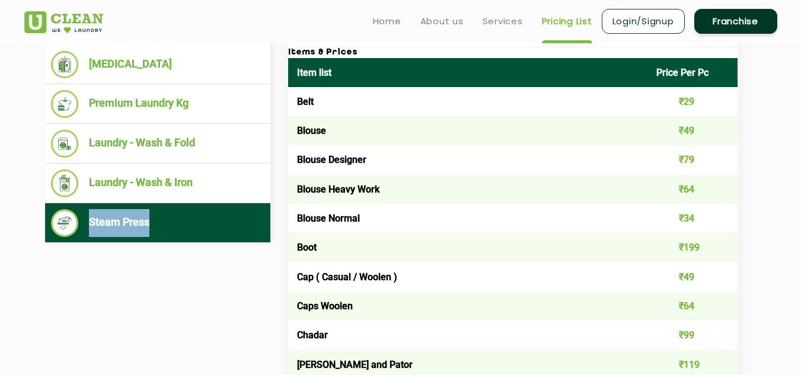
scroll to position [430, 0]
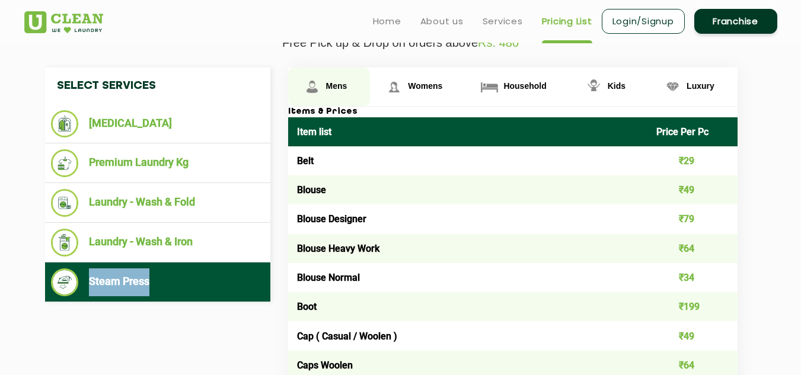
click at [319, 85] on img at bounding box center [312, 86] width 21 height 21
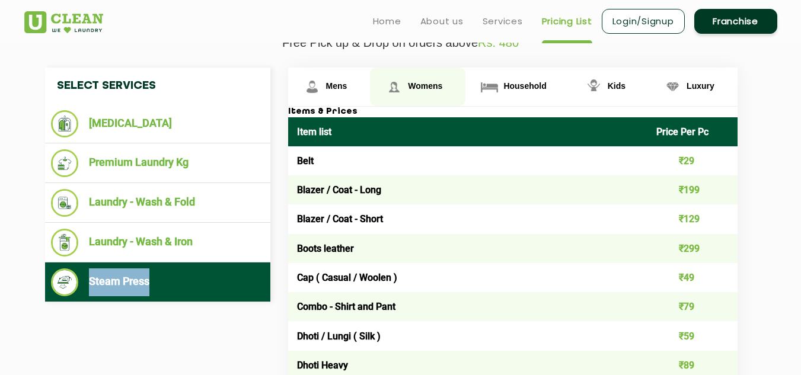
click at [347, 85] on span "Womens" at bounding box center [336, 85] width 21 height 9
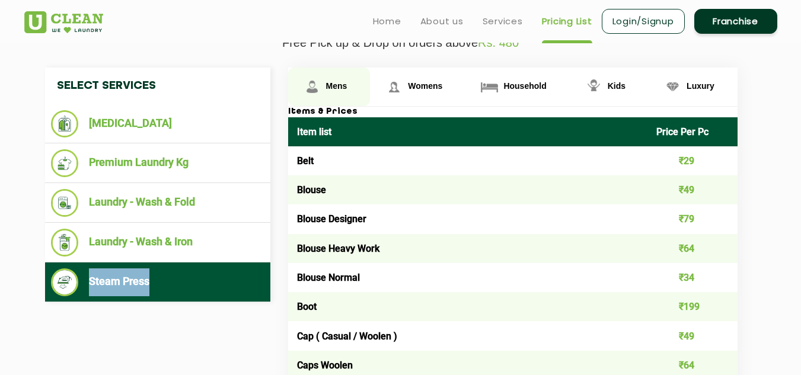
click at [316, 85] on img at bounding box center [312, 86] width 21 height 21
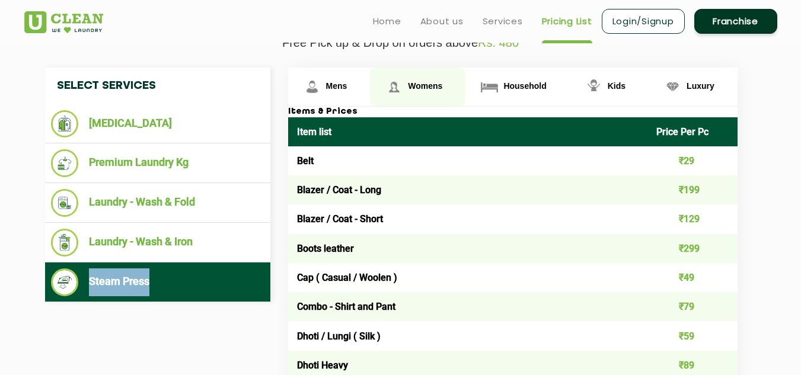
click at [347, 82] on span "Womens" at bounding box center [336, 85] width 21 height 9
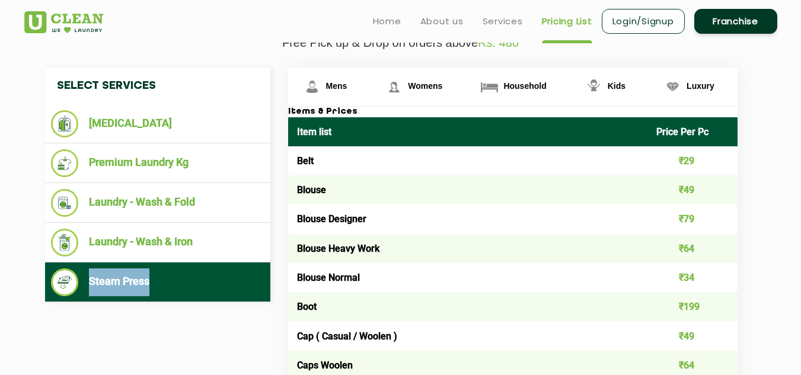
click at [194, 295] on li "Steam Press" at bounding box center [157, 282] width 213 height 28
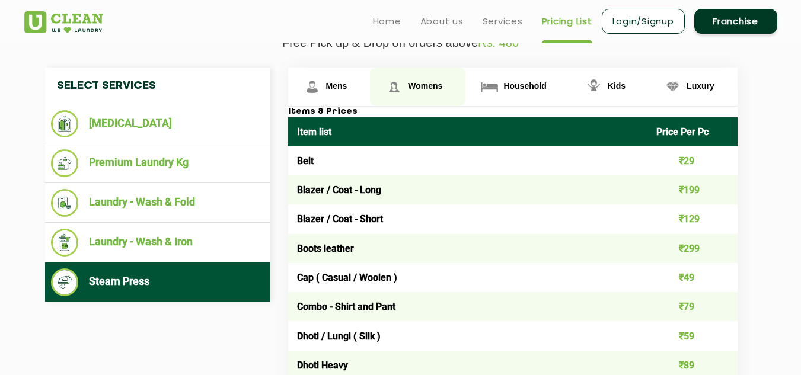
click at [370, 85] on link "Womens" at bounding box center [329, 87] width 82 height 39
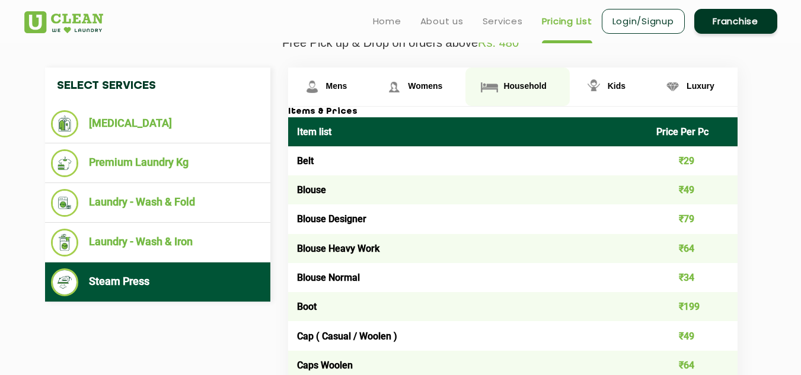
click at [347, 87] on span "Household" at bounding box center [336, 85] width 21 height 9
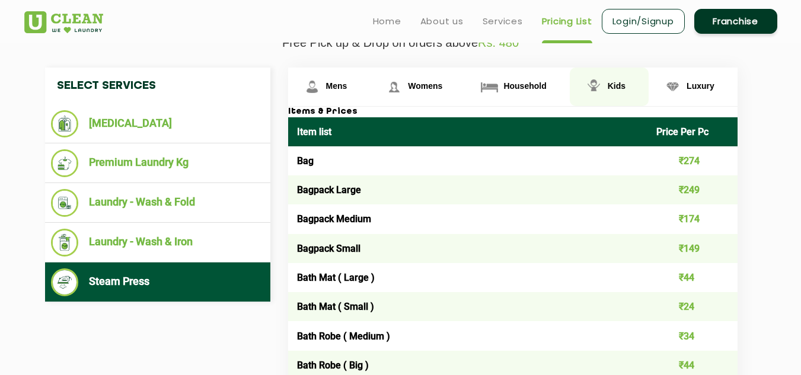
click at [347, 85] on span "Kids" at bounding box center [336, 85] width 21 height 9
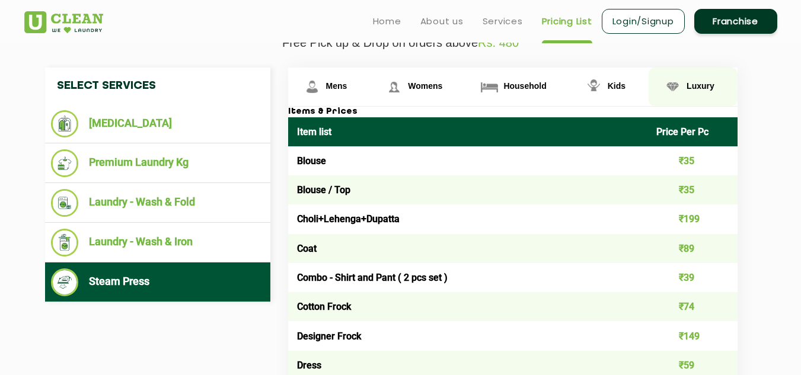
click at [322, 82] on img at bounding box center [312, 86] width 21 height 21
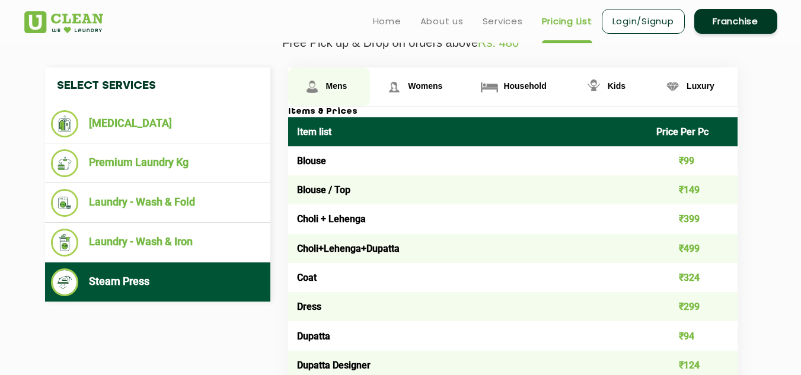
click at [327, 91] on span "Mens" at bounding box center [336, 85] width 21 height 9
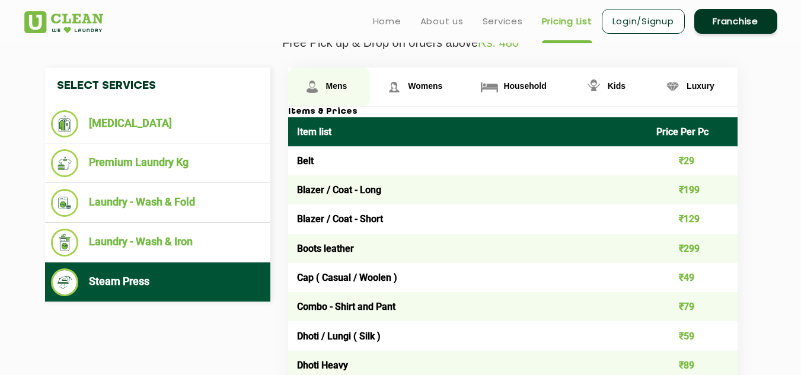
click at [312, 86] on img at bounding box center [312, 86] width 21 height 21
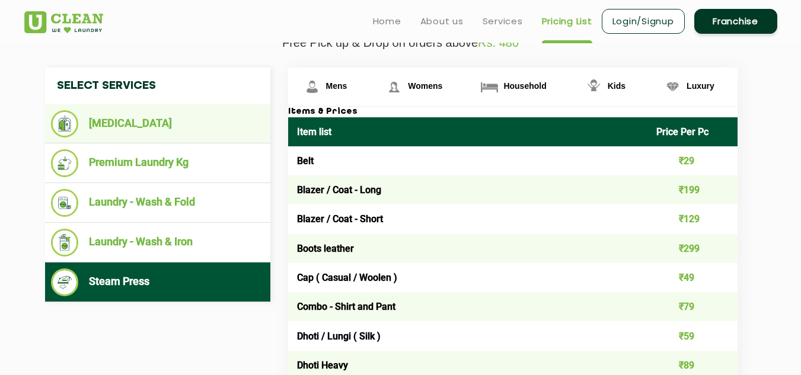
click at [377, 191] on td "Blazer / Coat - Long" at bounding box center [468, 189] width 360 height 29
click at [455, 157] on td "Belt" at bounding box center [468, 160] width 360 height 29
click at [147, 129] on li "[MEDICAL_DATA]" at bounding box center [157, 123] width 213 height 27
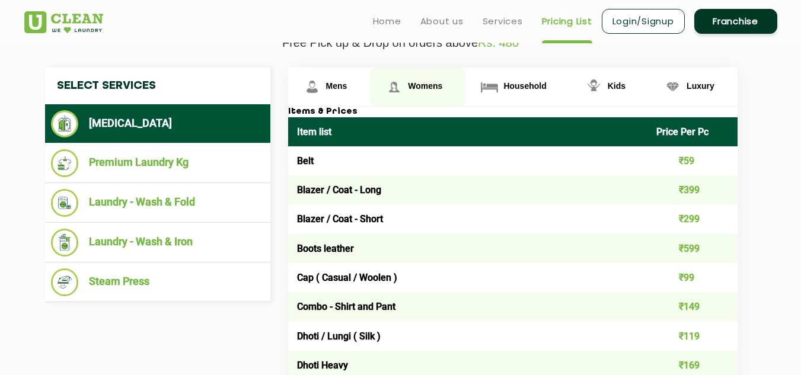
click at [347, 87] on span "Womens" at bounding box center [336, 85] width 21 height 9
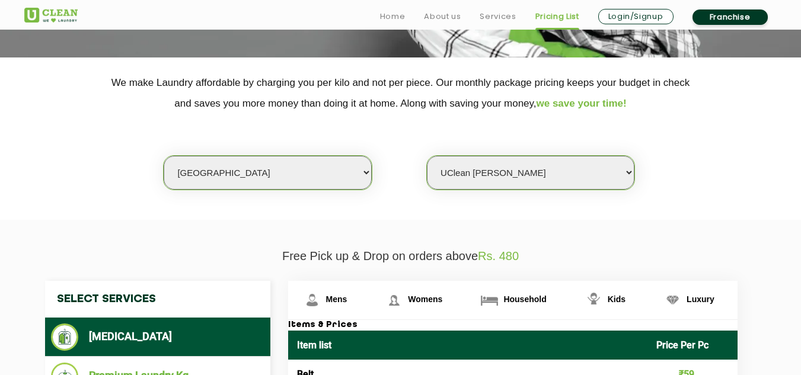
scroll to position [237, 0]
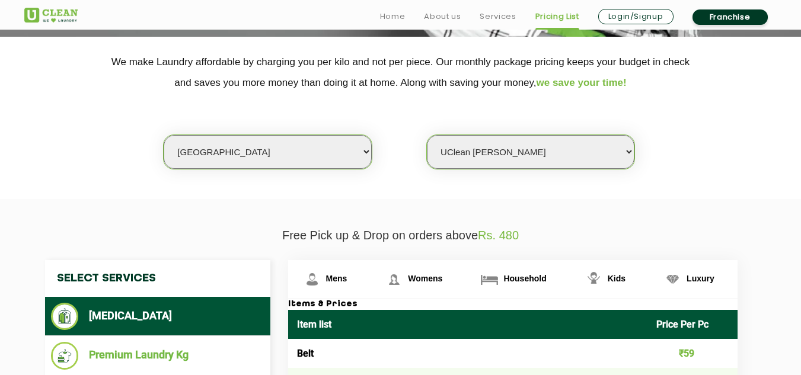
click at [421, 103] on div "Select city [GEOGRAPHIC_DATA] [GEOGRAPHIC_DATA] [GEOGRAPHIC_DATA] [GEOGRAPHIC_D…" at bounding box center [400, 131] width 771 height 76
